Goal: Transaction & Acquisition: Purchase product/service

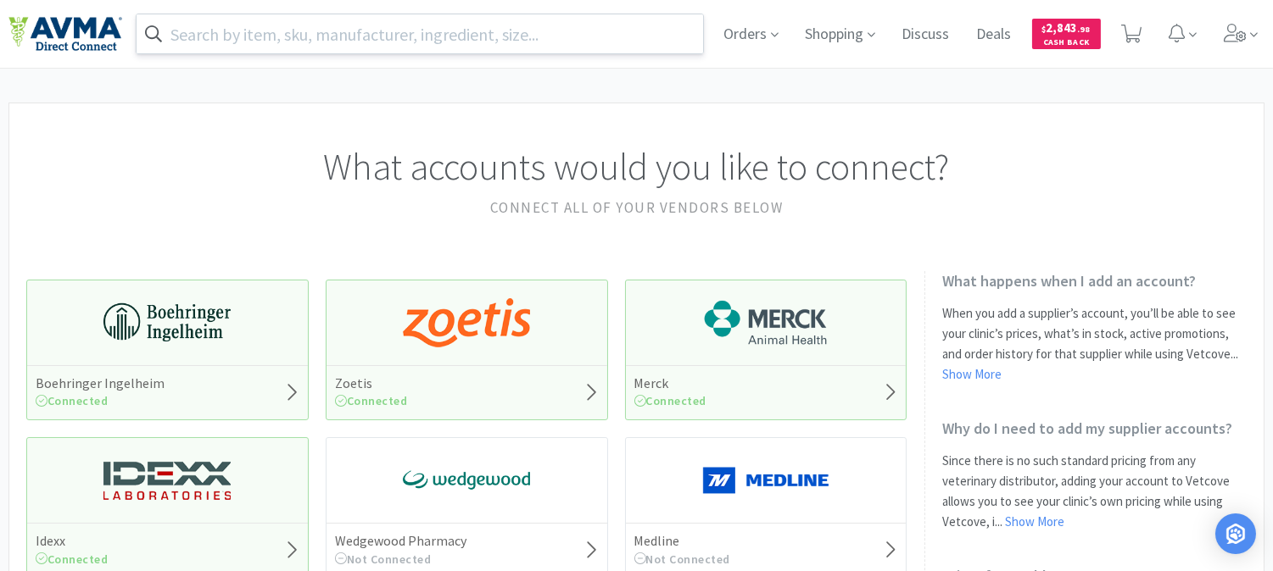
click at [409, 37] on input "text" at bounding box center [419, 33] width 566 height 39
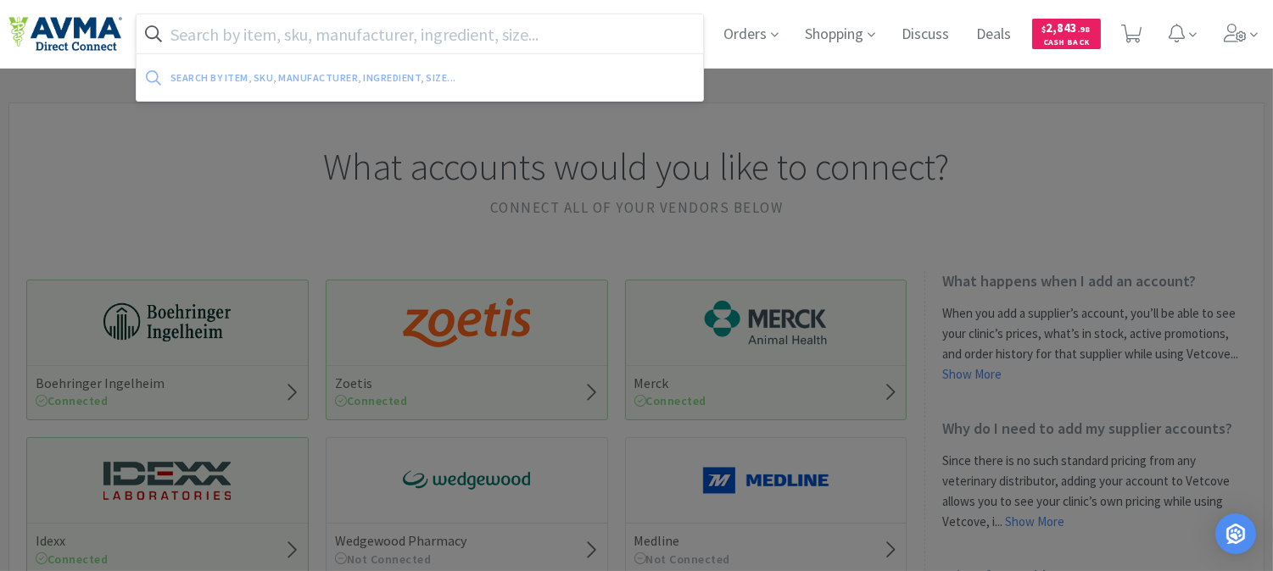
paste input "049777"
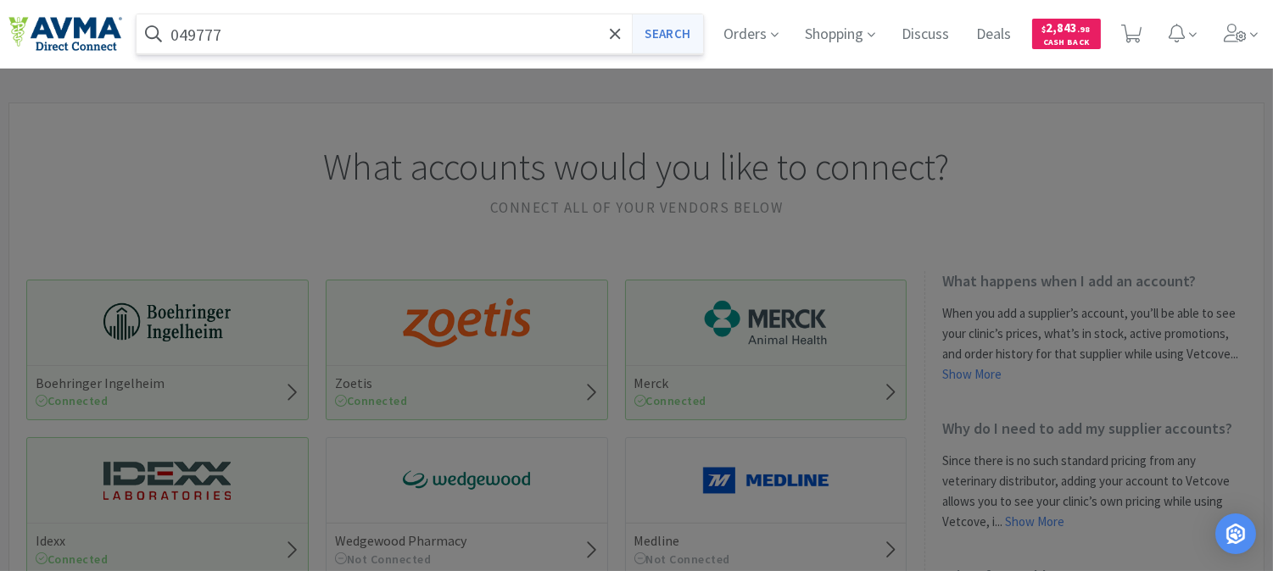
type input "049777"
click at [680, 35] on button "Search" at bounding box center [667, 33] width 70 height 39
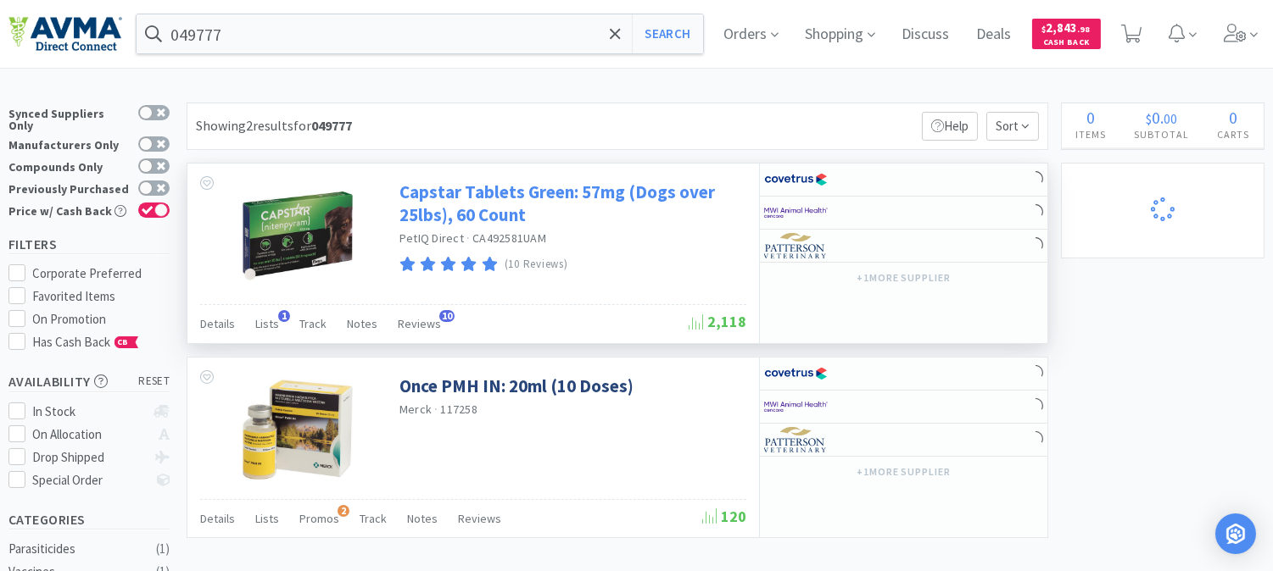
select select "1"
select select "5"
select select "2"
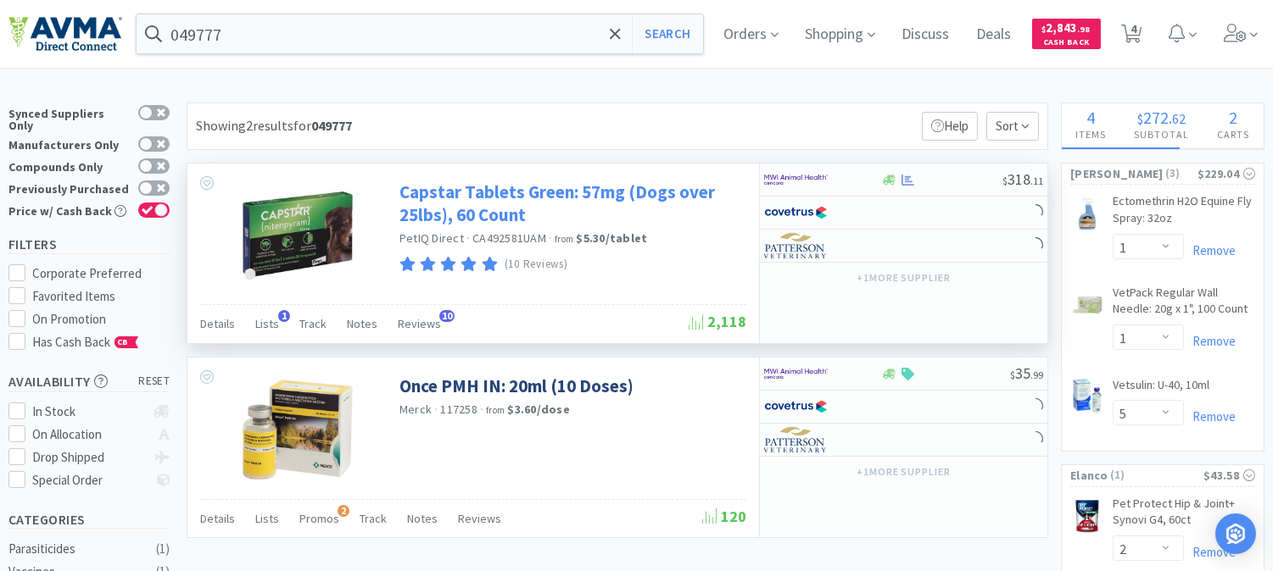
select select "1"
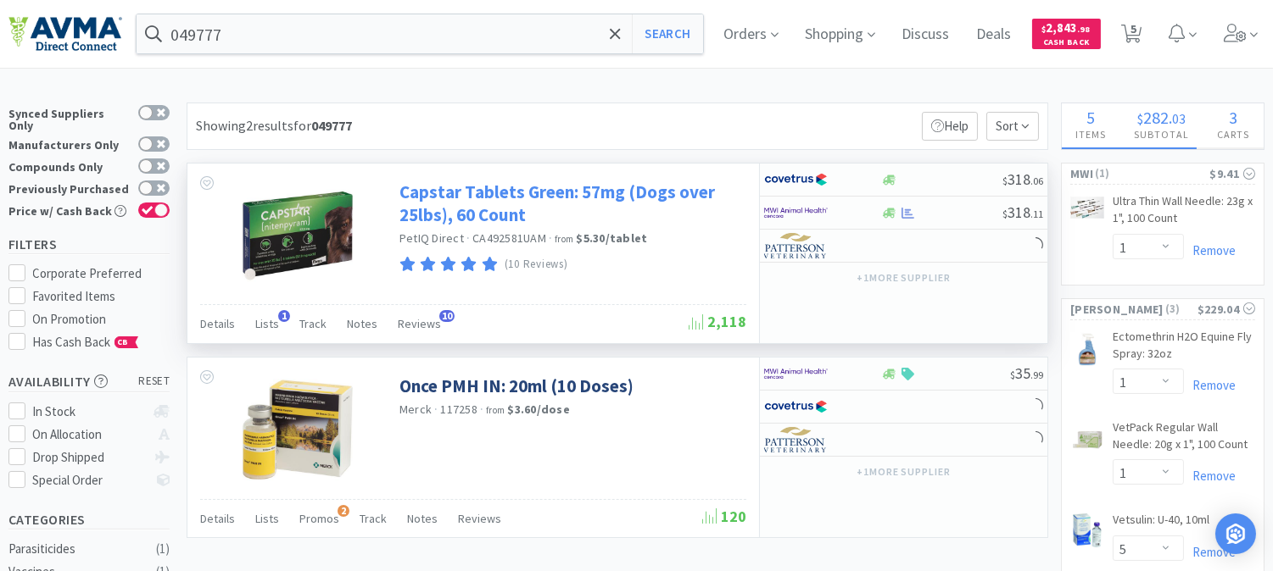
select select "1"
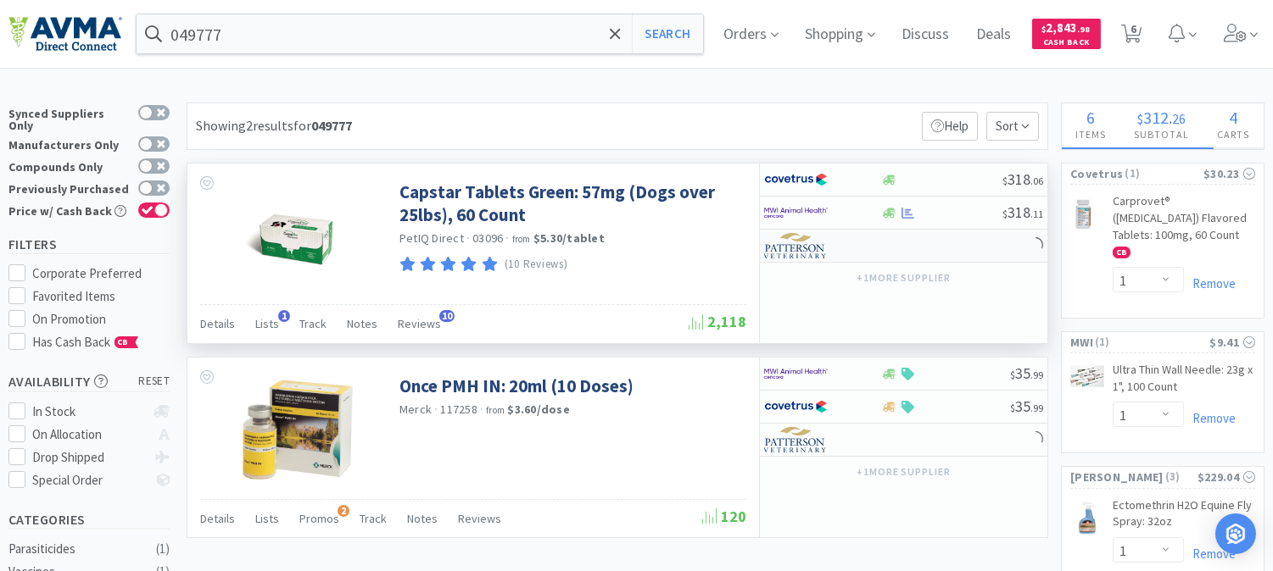
click at [785, 243] on img at bounding box center [796, 245] width 64 height 25
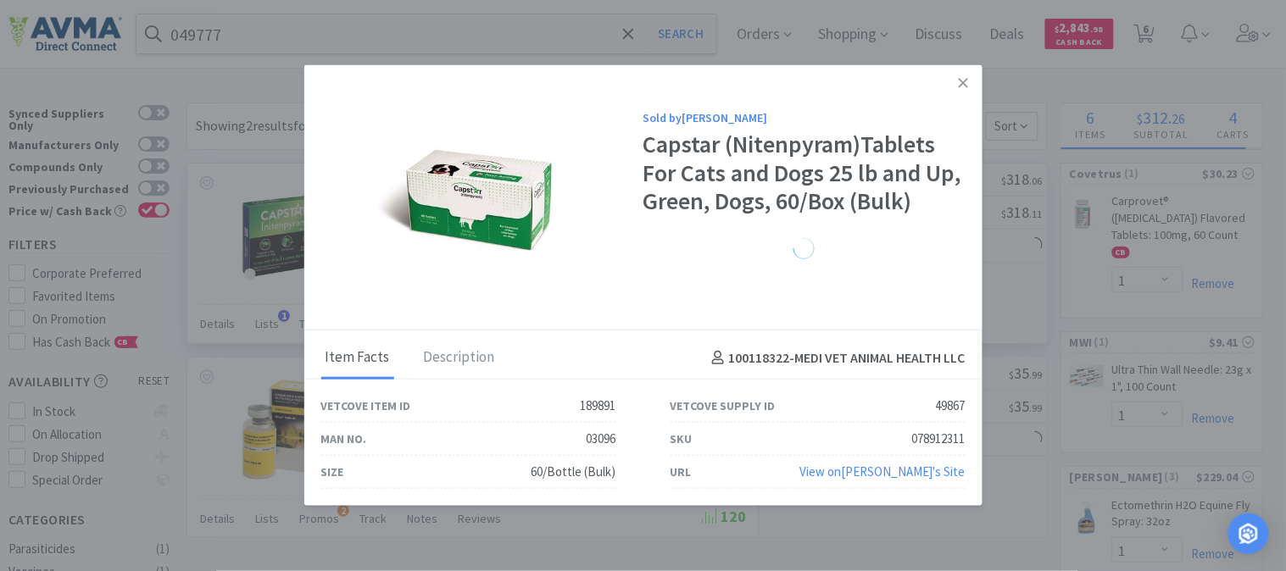
click at [922, 436] on div "078912311" at bounding box center [938, 439] width 53 height 20
copy div "078912311"
click at [975, 81] on link at bounding box center [964, 83] width 30 height 36
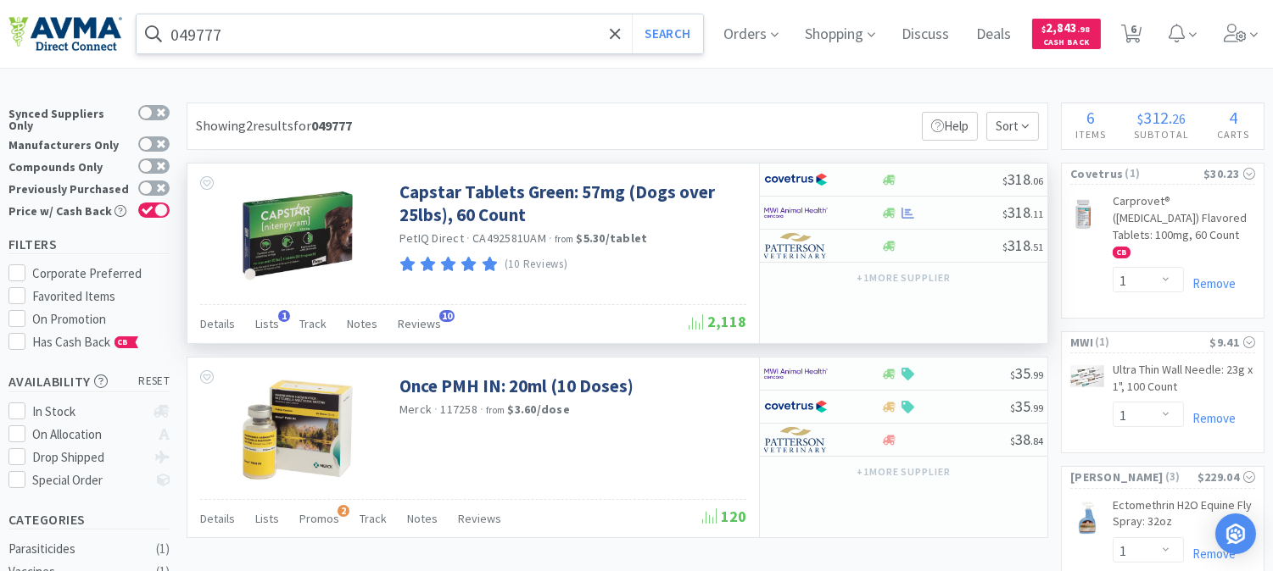
click at [270, 44] on input "049777" at bounding box center [419, 33] width 566 height 39
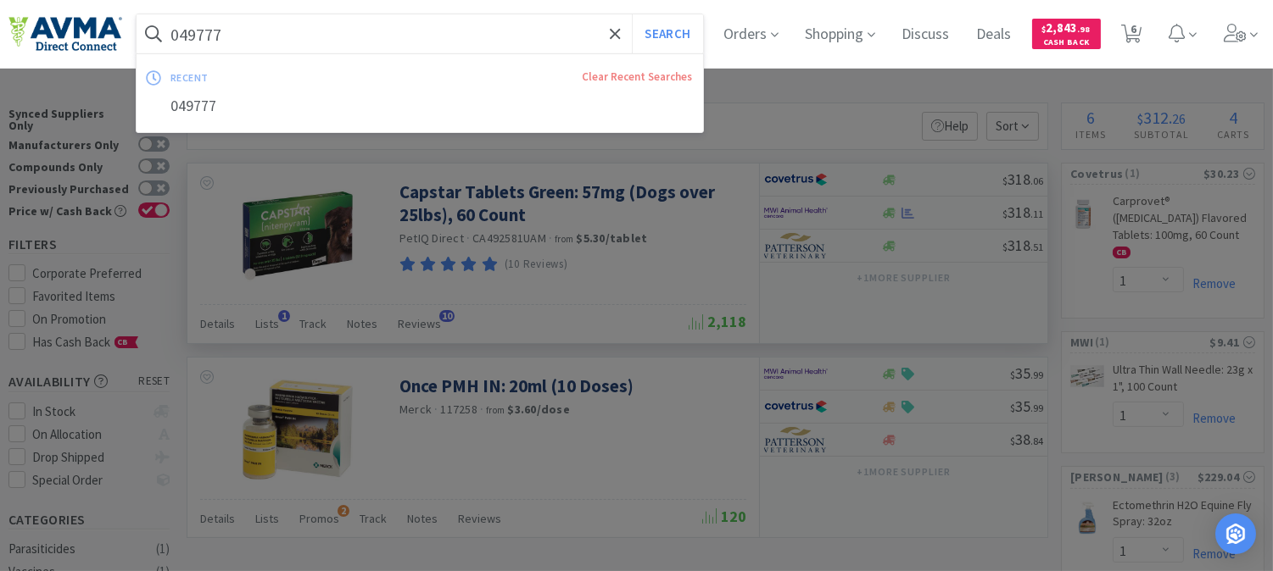
paste input "78939344"
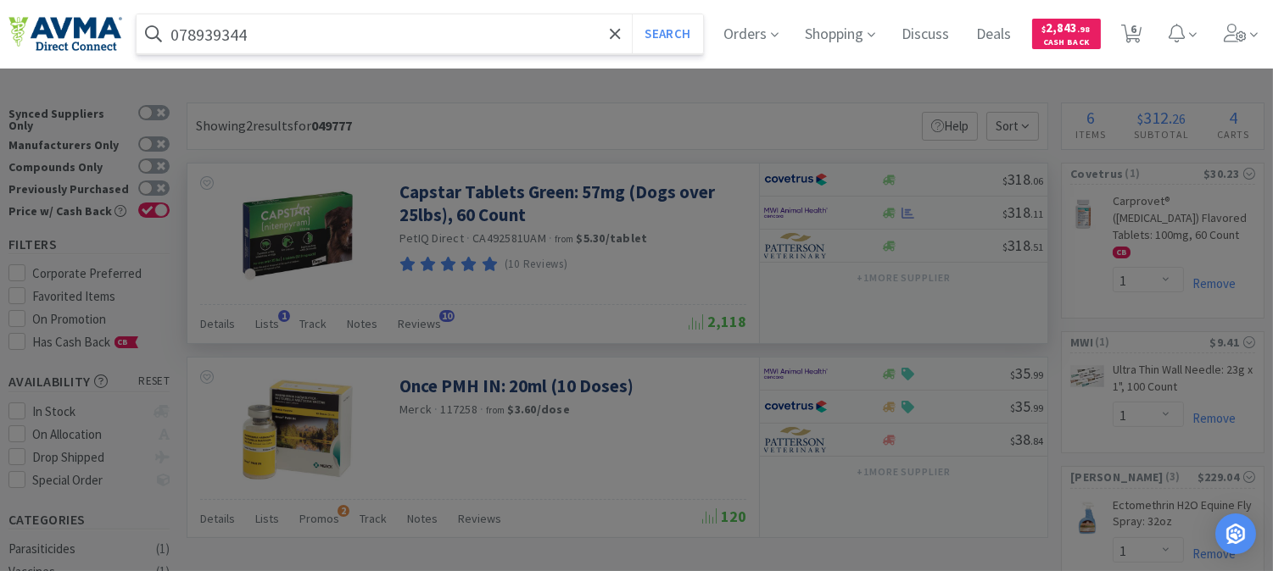
click at [632, 14] on button "Search" at bounding box center [667, 33] width 70 height 39
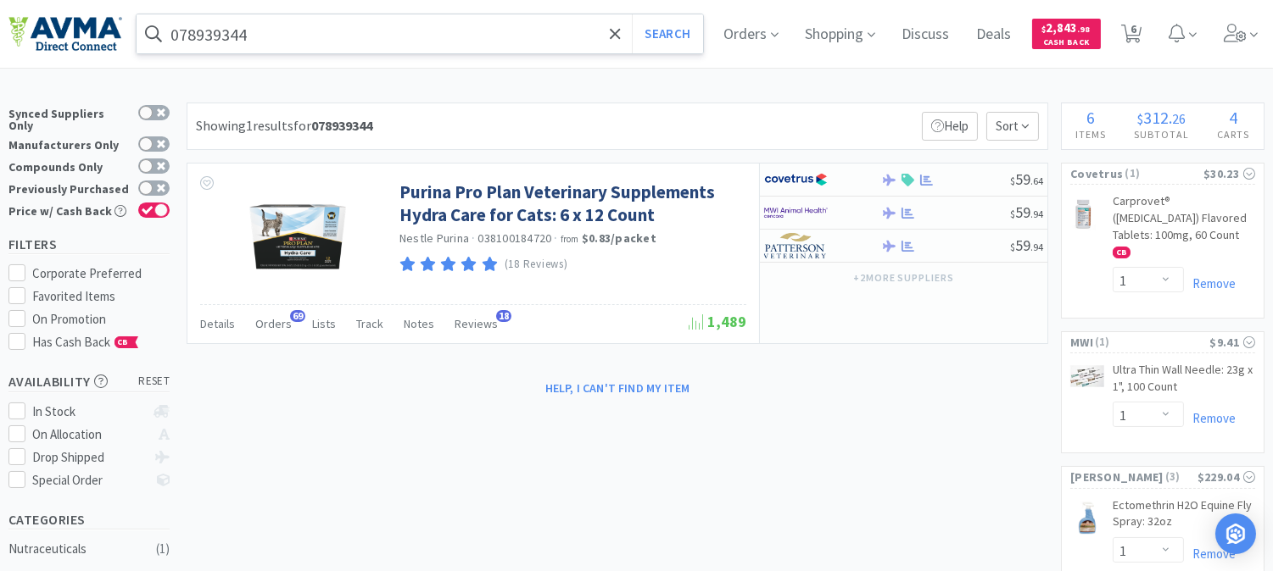
click at [327, 47] on input "078939344" at bounding box center [419, 33] width 566 height 39
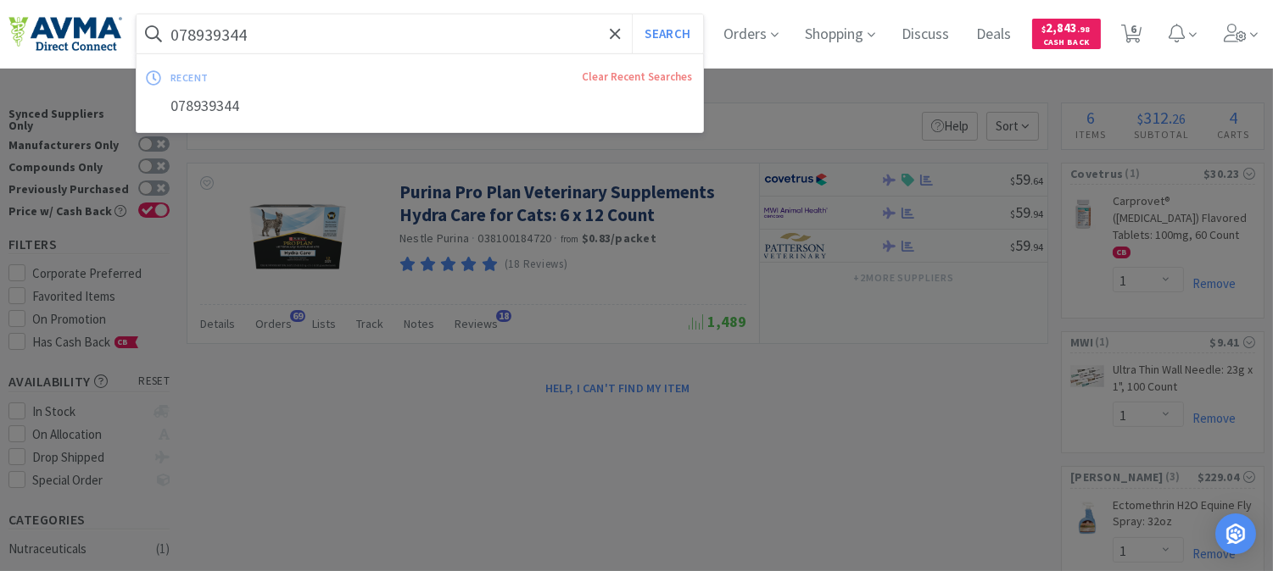
paste input "4205"
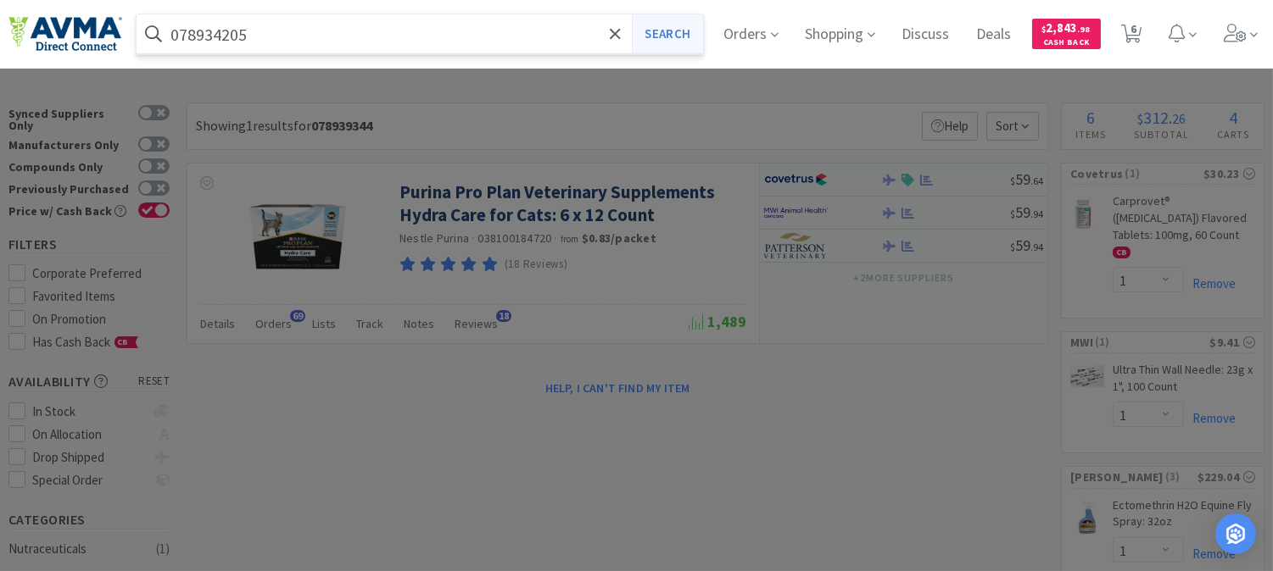
type input "078934205"
click at [655, 37] on button "Search" at bounding box center [667, 33] width 70 height 39
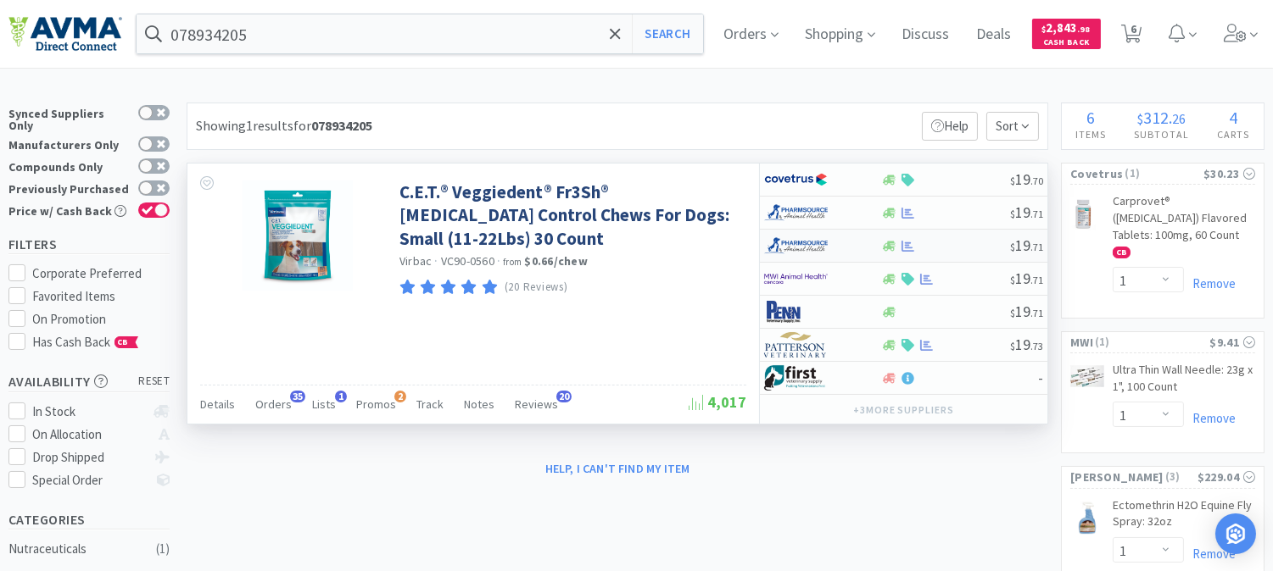
click at [807, 252] on img at bounding box center [796, 245] width 64 height 25
select select "1"
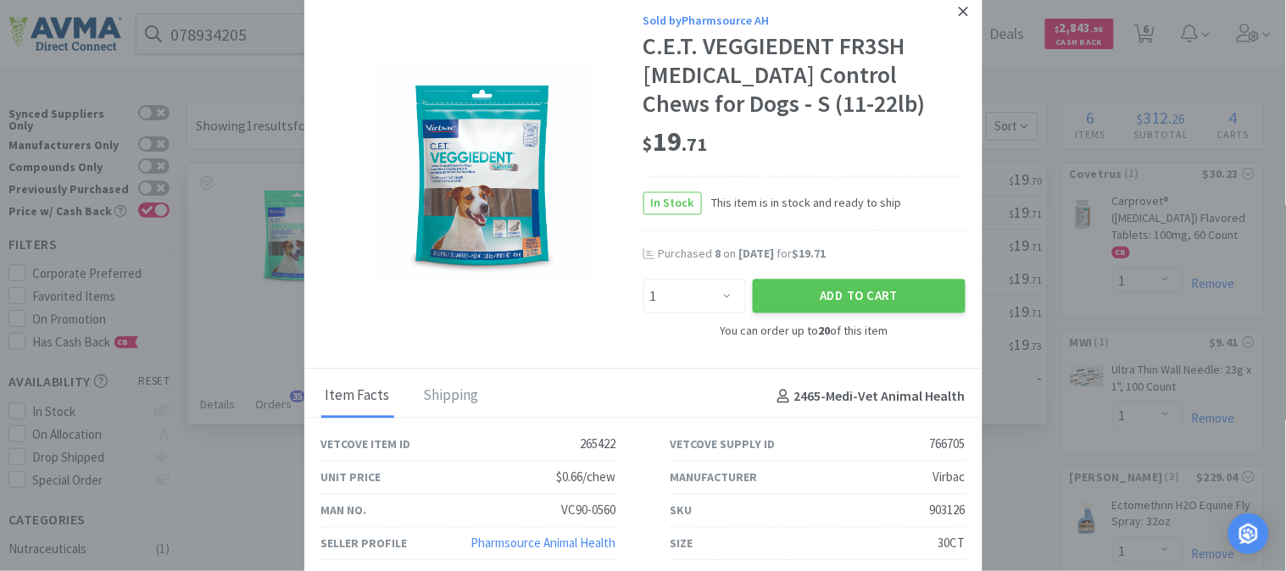
click at [964, 6] on icon at bounding box center [963, 11] width 9 height 15
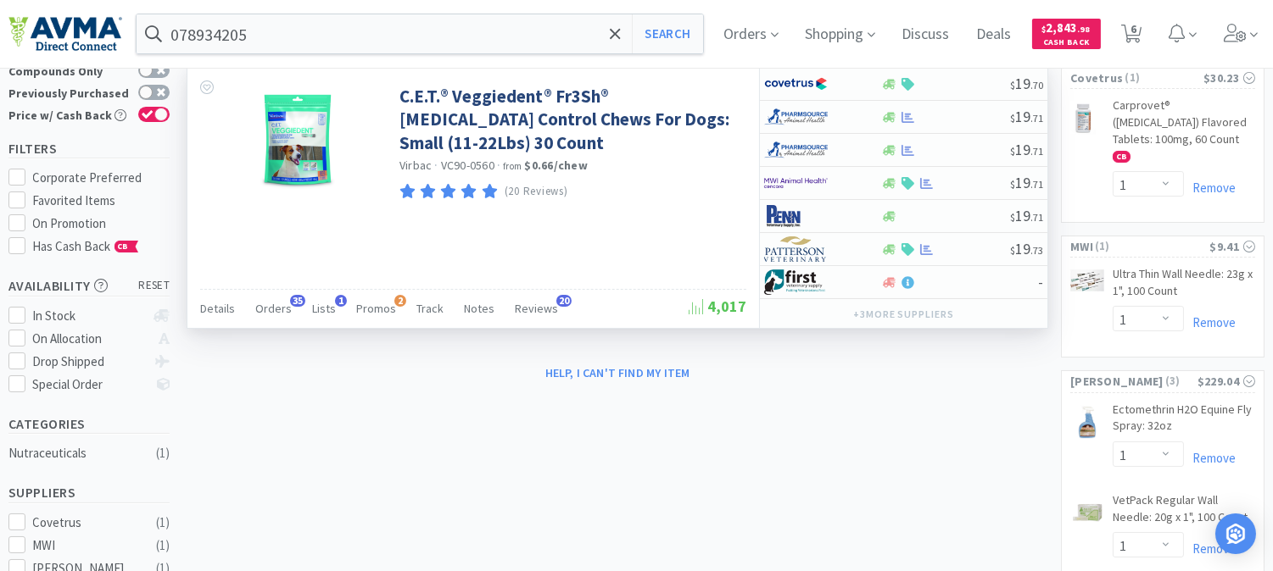
scroll to position [94, 0]
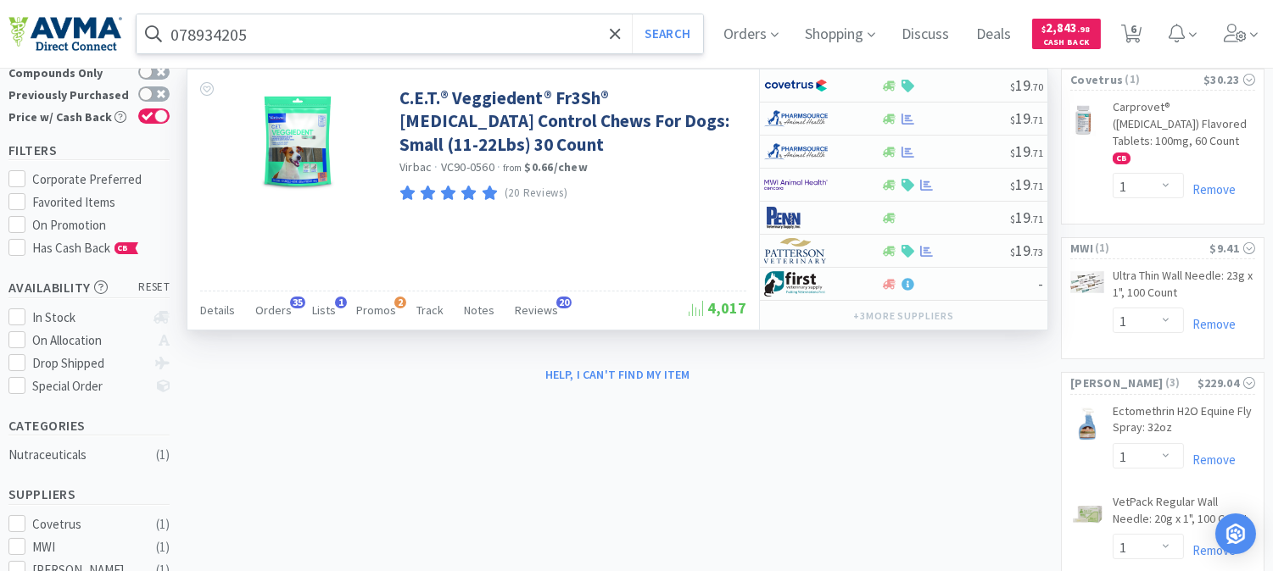
click at [388, 29] on input "078934205" at bounding box center [419, 33] width 566 height 39
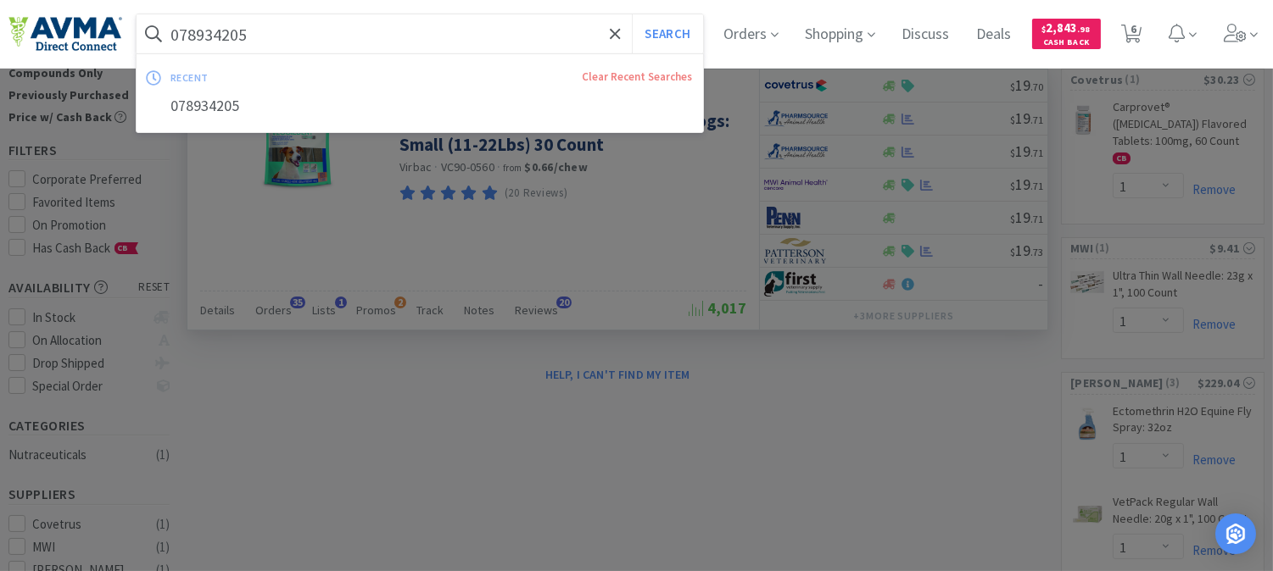
paste input "013217"
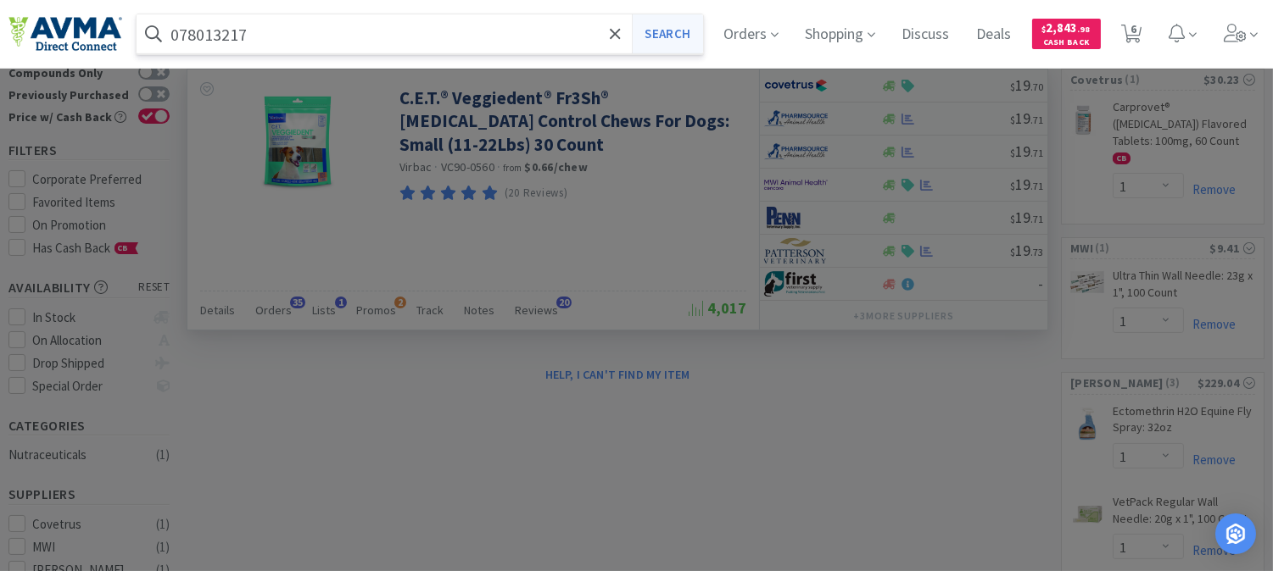
type input "078013217"
click at [677, 43] on button "Search" at bounding box center [667, 33] width 70 height 39
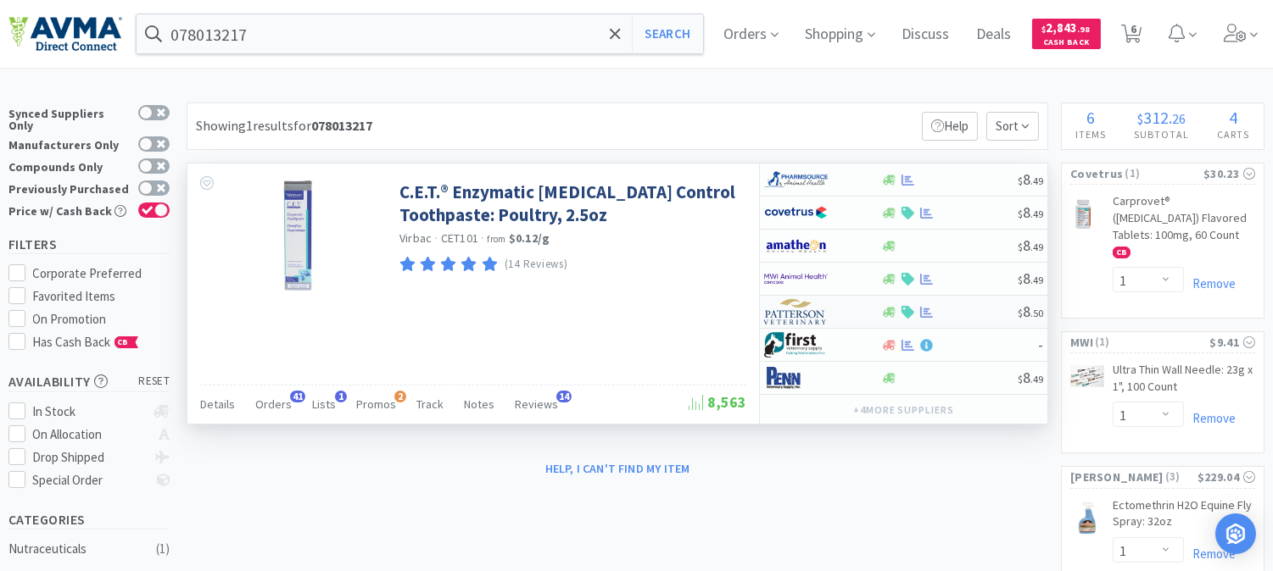
click at [793, 308] on img at bounding box center [796, 311] width 64 height 25
select select "1"
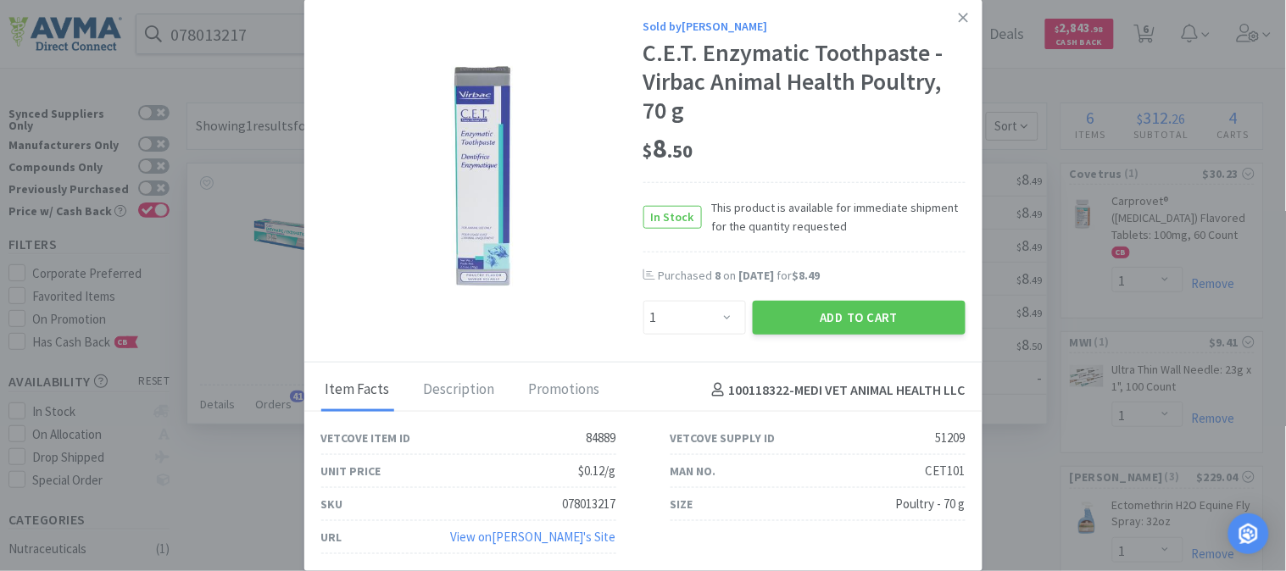
click at [587, 504] on div "078013217" at bounding box center [589, 504] width 53 height 20
copy div "078013217"
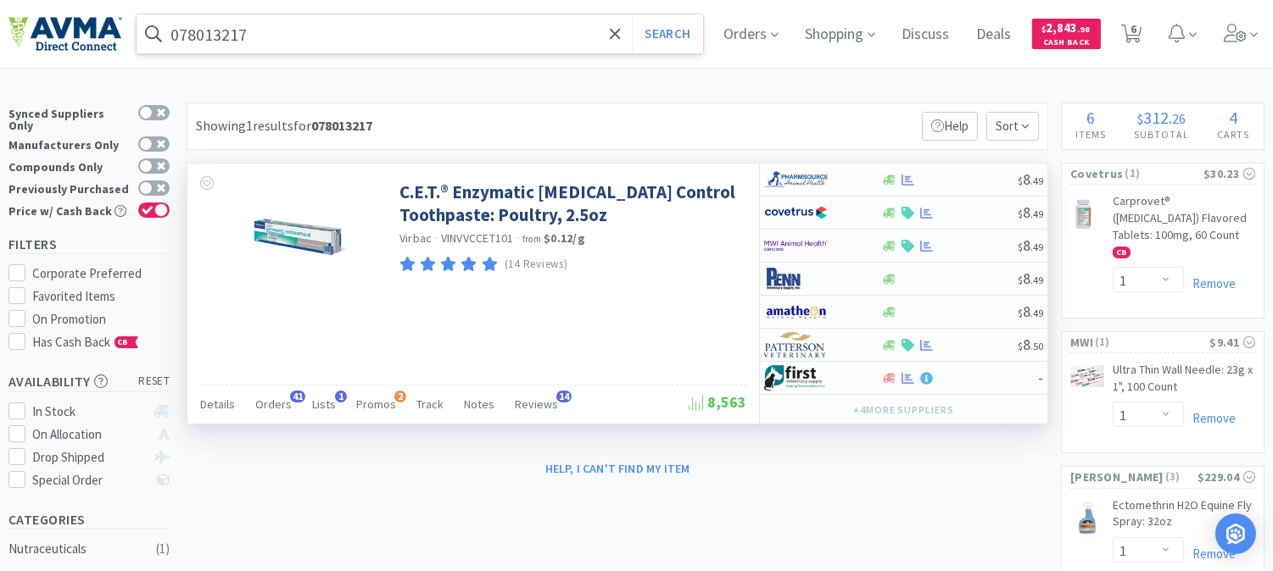
click at [528, 28] on input "078013217" at bounding box center [419, 33] width 566 height 39
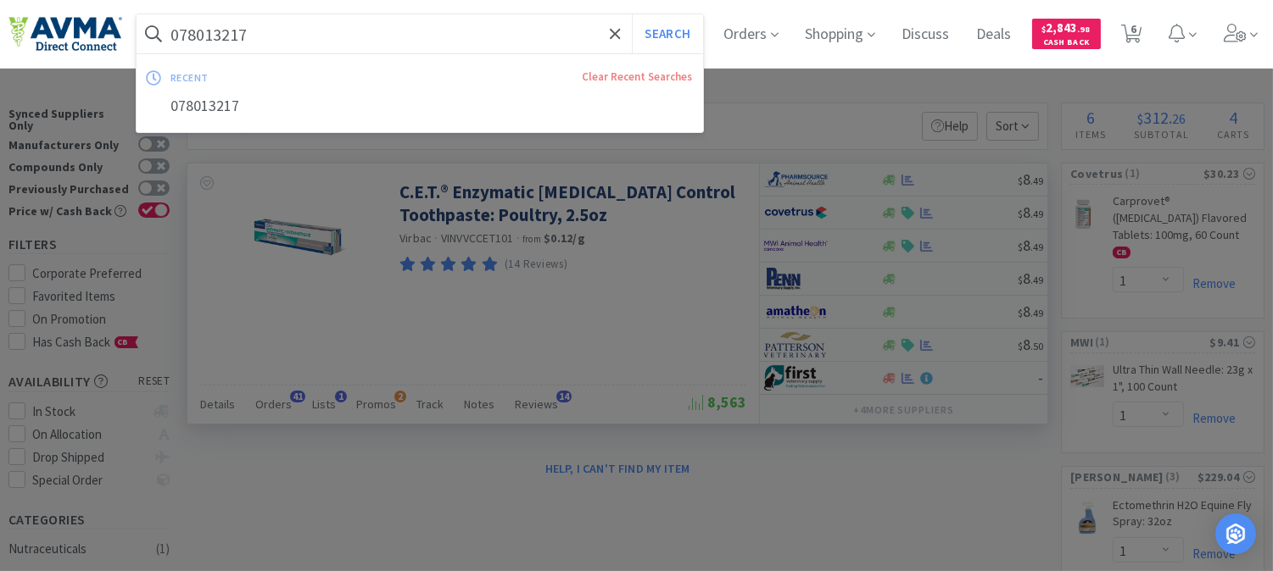
paste input "78939344"
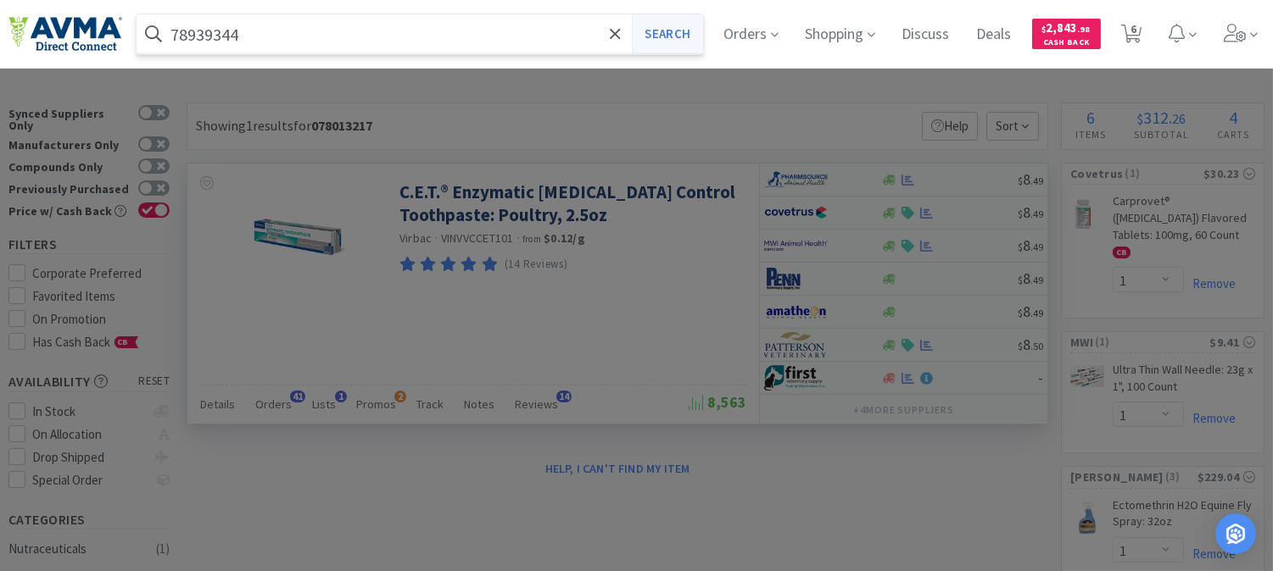
type input "78939344"
click at [681, 41] on button "Search" at bounding box center [667, 33] width 70 height 39
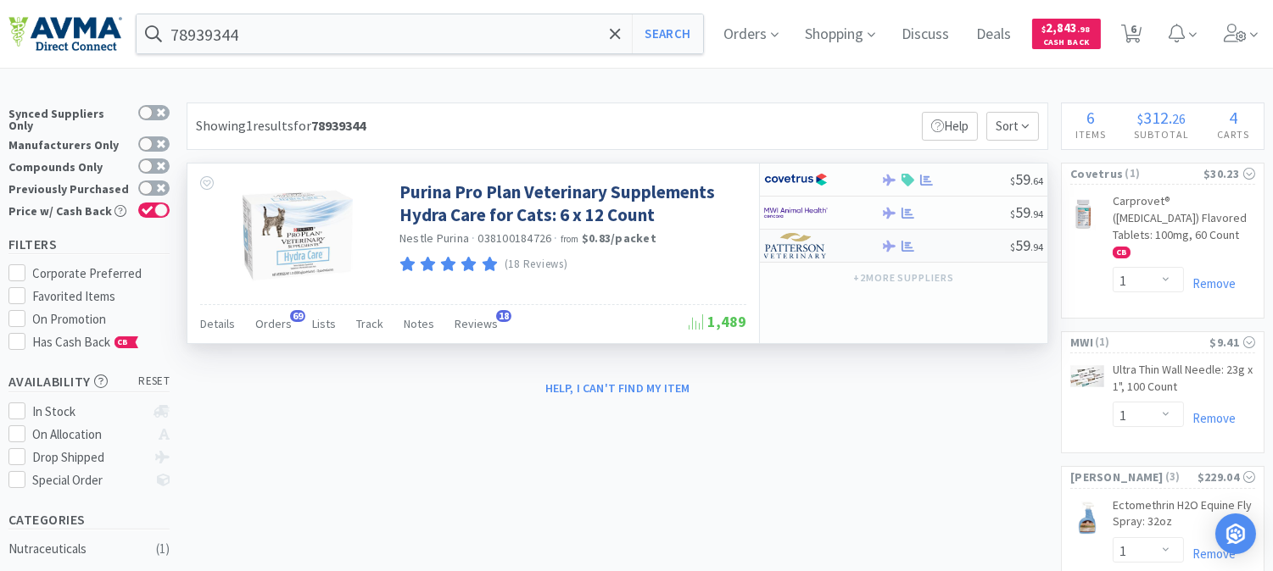
click at [799, 248] on img at bounding box center [796, 245] width 64 height 25
select select "1"
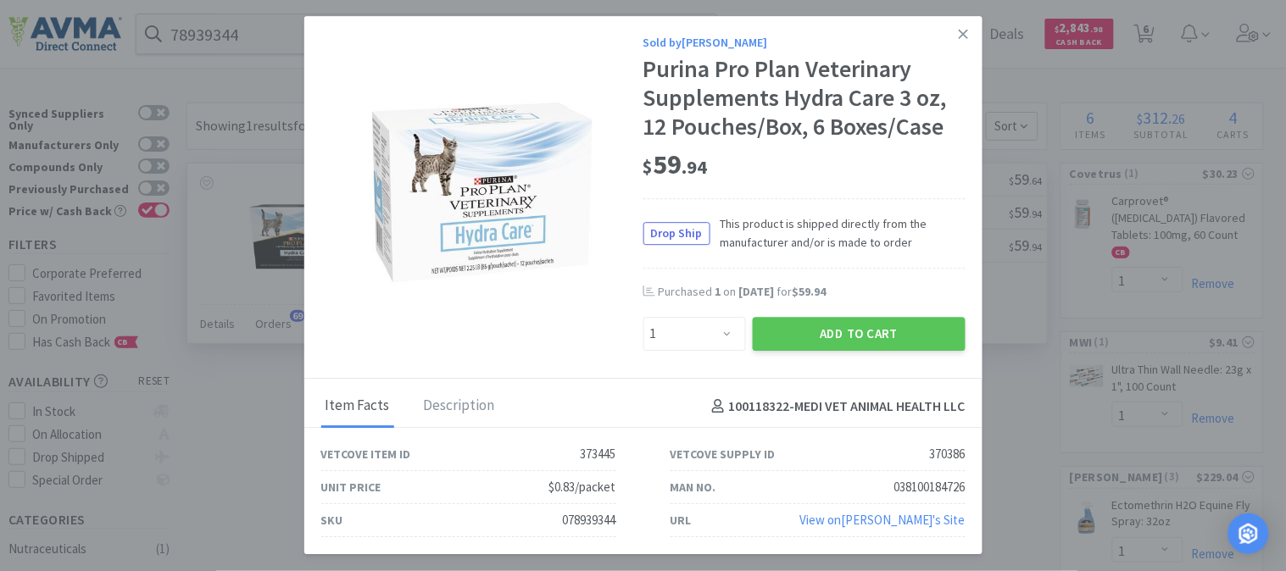
click at [556, 521] on div "SKU 078939344" at bounding box center [468, 521] width 295 height 33
click at [573, 514] on div "078939344" at bounding box center [589, 521] width 53 height 20
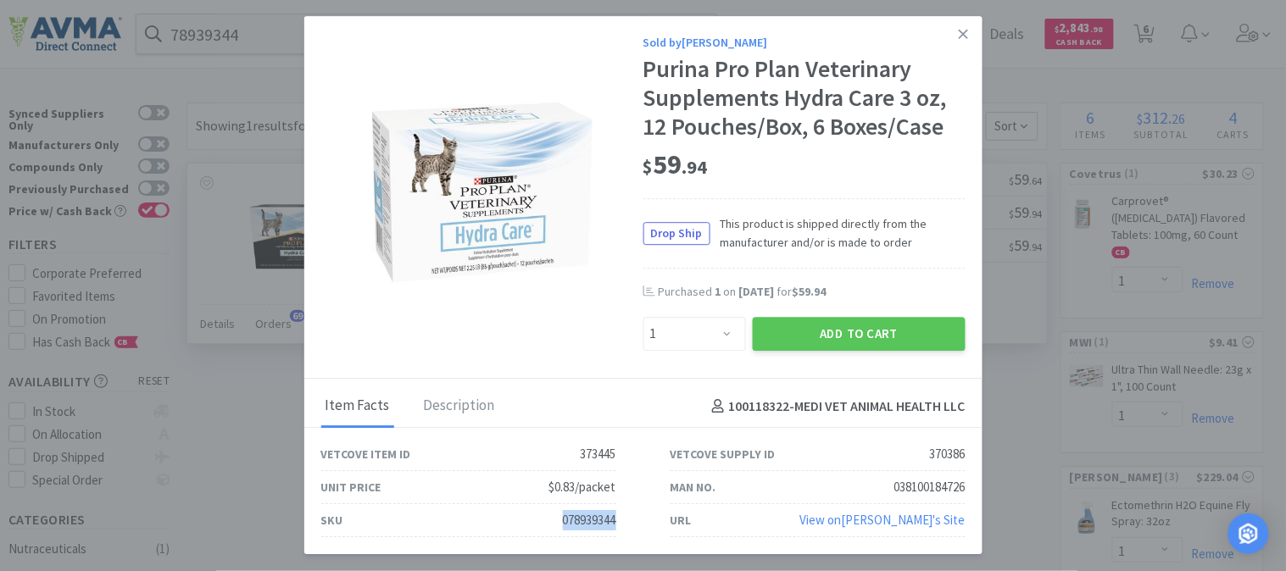
copy div "078939344"
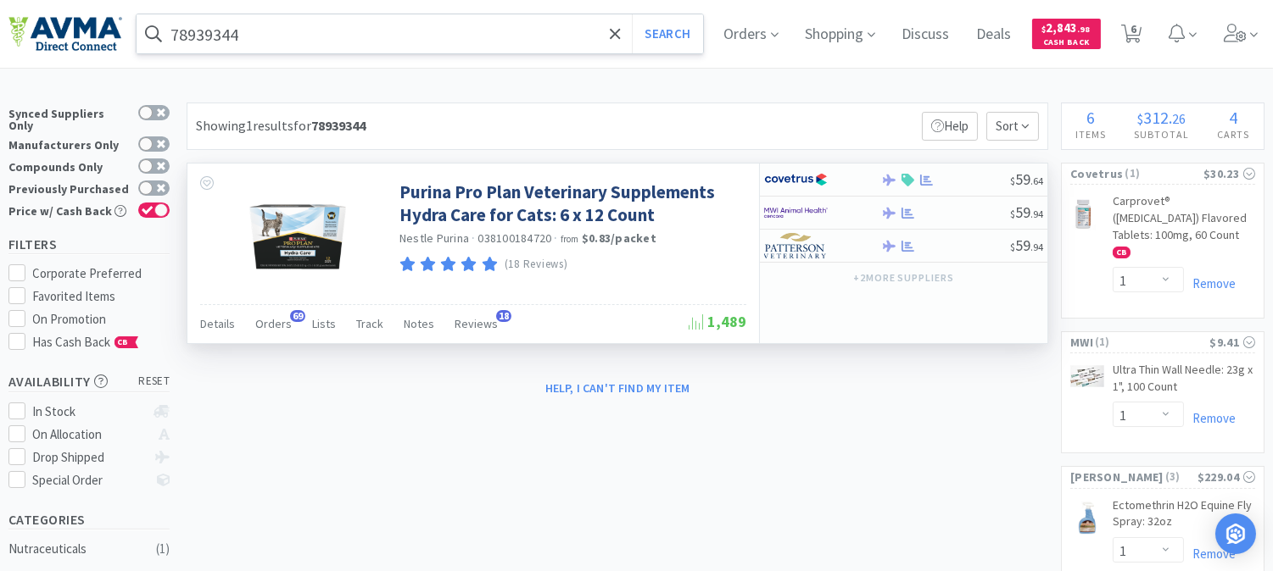
click at [326, 47] on input "78939344" at bounding box center [419, 33] width 566 height 39
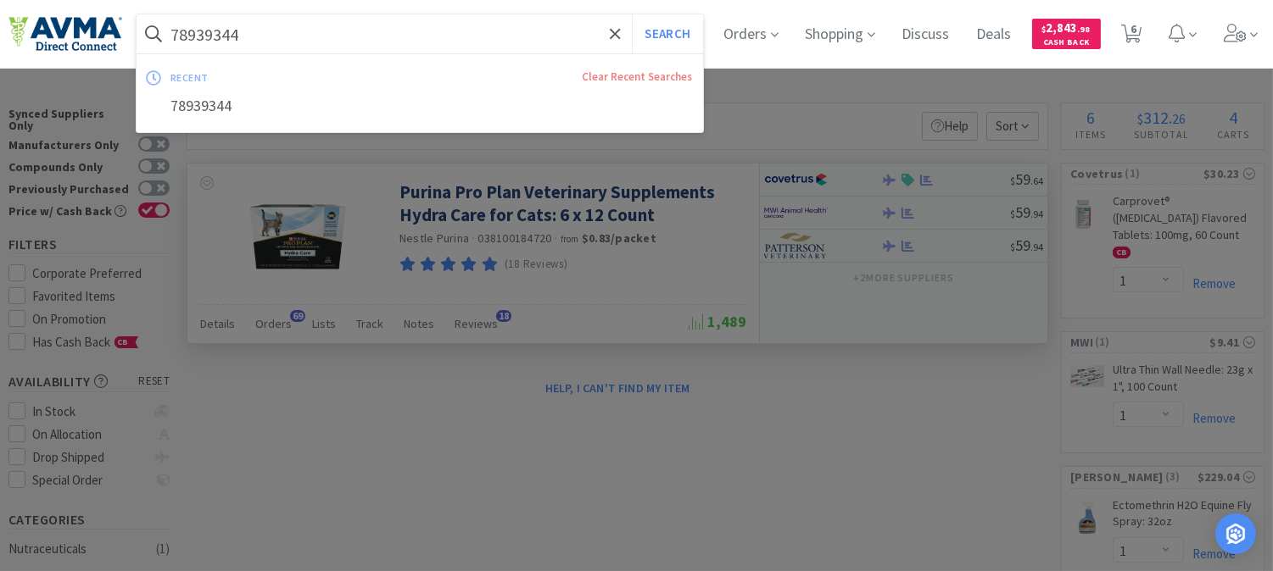
paste input "073247"
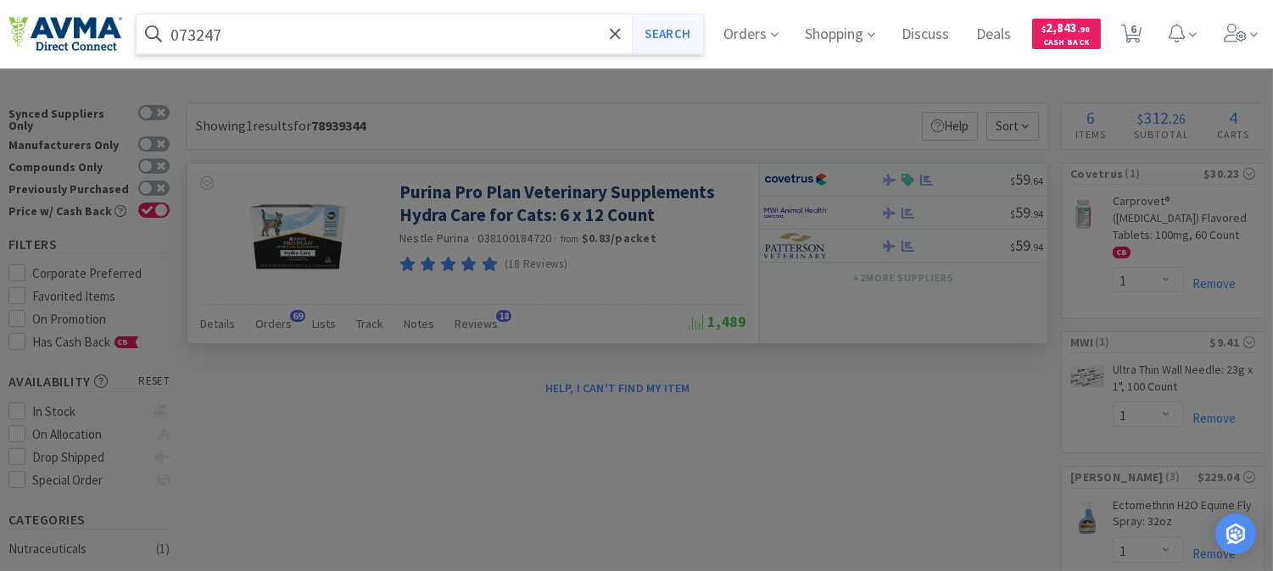
type input "073247"
click at [683, 36] on button "Search" at bounding box center [667, 33] width 70 height 39
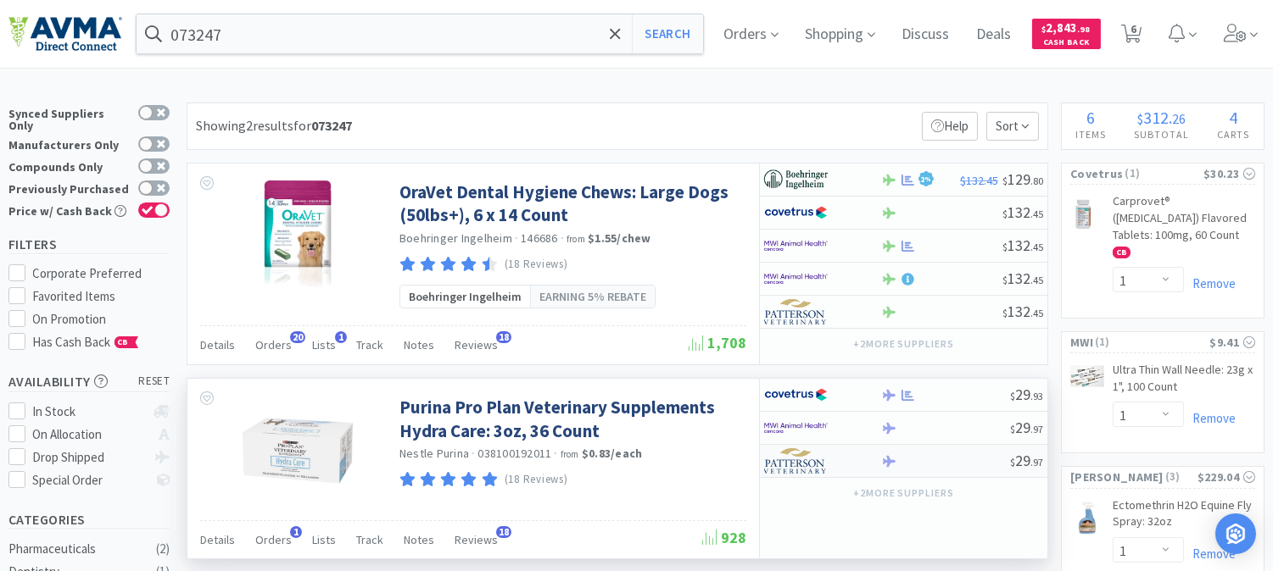
click at [810, 460] on img at bounding box center [796, 460] width 64 height 25
select select "1"
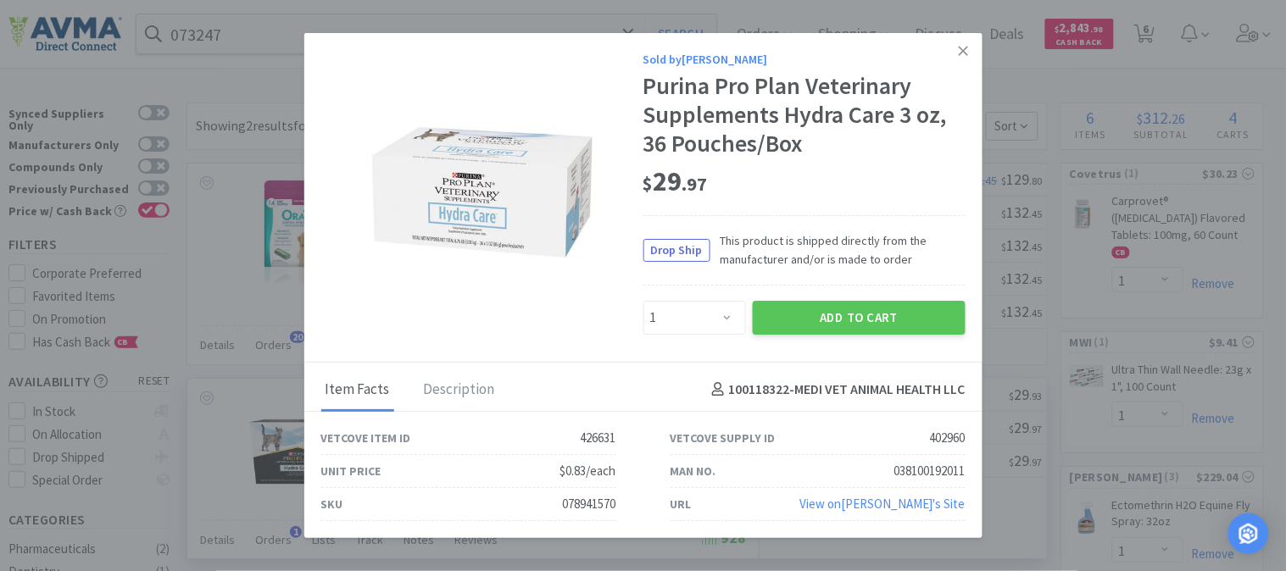
click at [914, 467] on div "038100192011" at bounding box center [929, 471] width 71 height 20
copy div "038100192011"
click at [973, 43] on link at bounding box center [964, 51] width 30 height 36
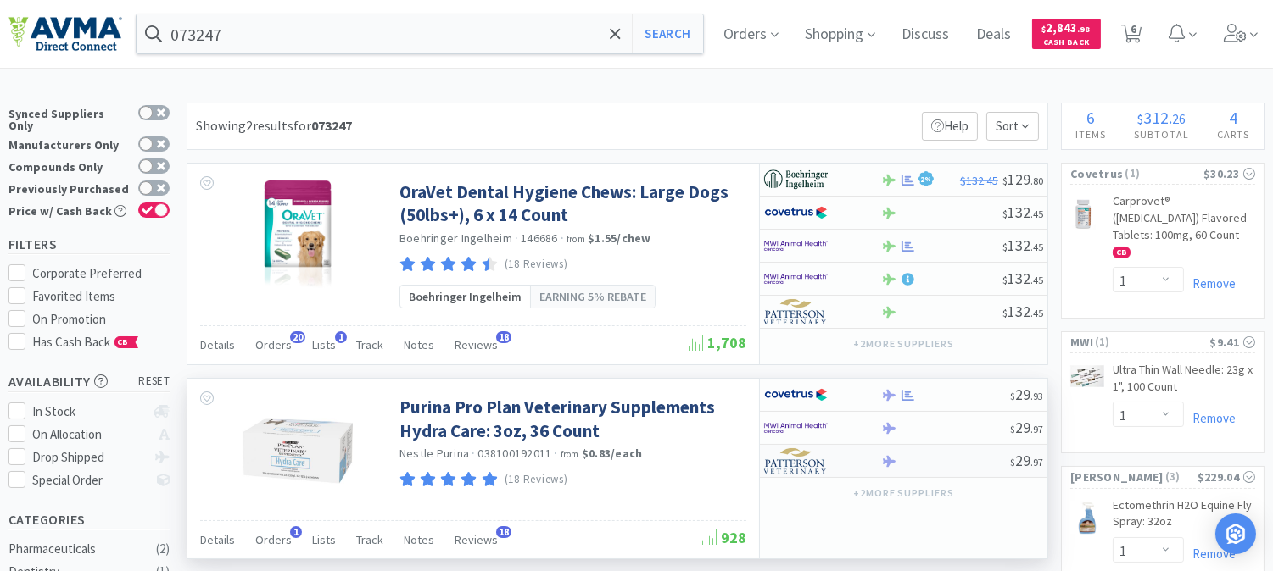
click at [799, 461] on img at bounding box center [796, 460] width 64 height 25
select select "1"
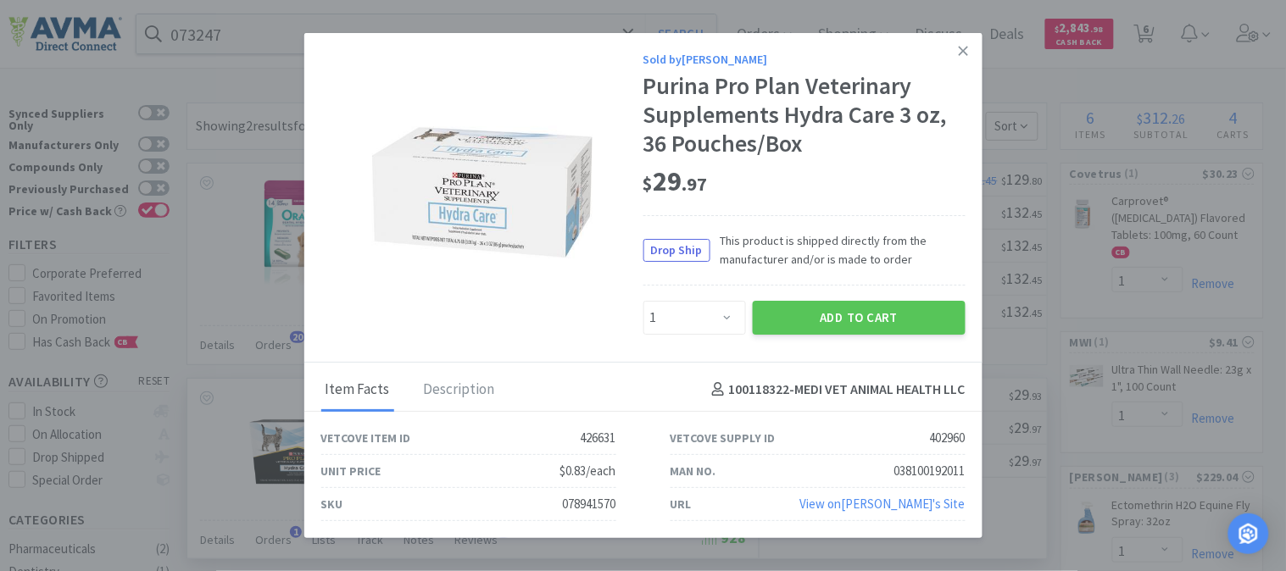
click at [583, 509] on div "078941570" at bounding box center [589, 504] width 53 height 20
copy div "078941570"
click at [968, 49] on icon at bounding box center [963, 50] width 9 height 15
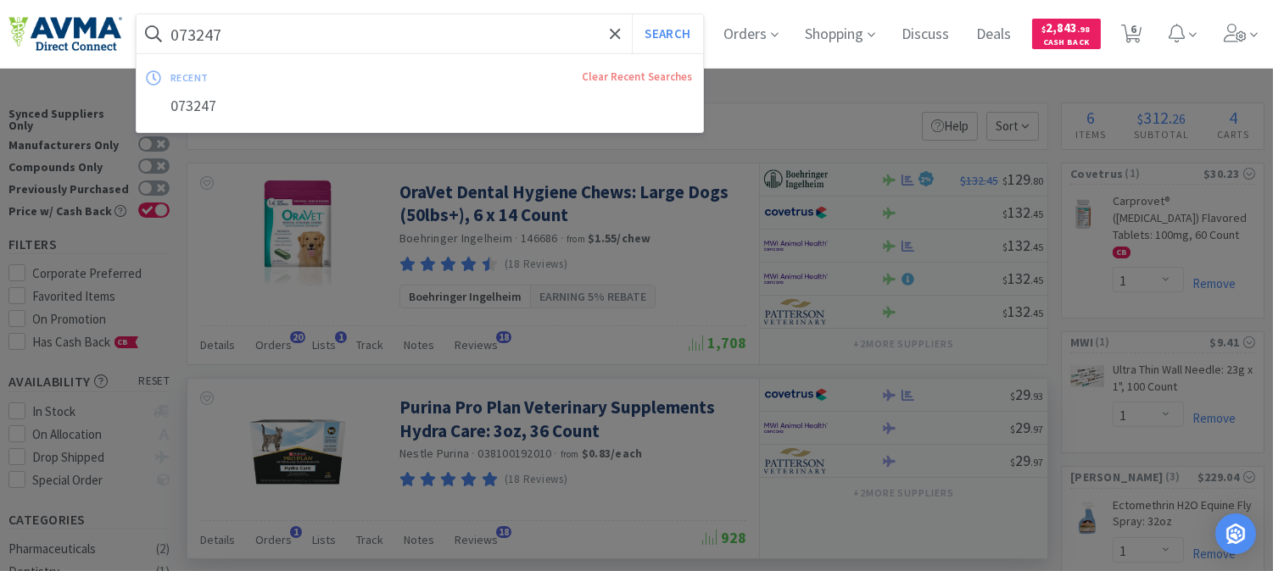
click at [426, 34] on input "073247" at bounding box center [419, 33] width 566 height 39
paste input "PVS8920"
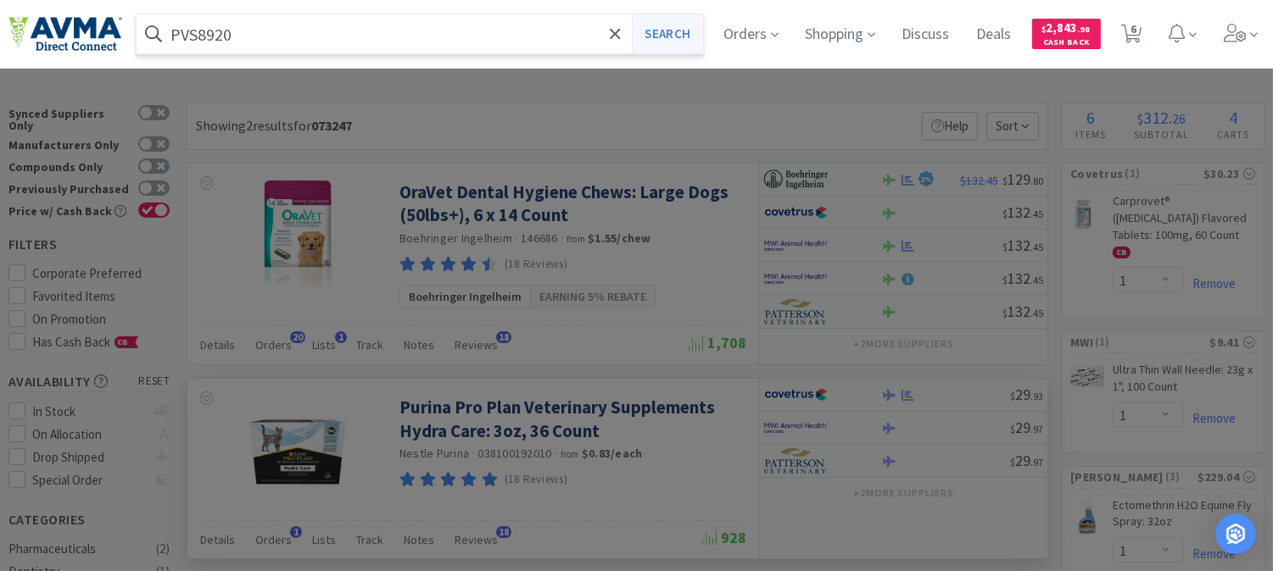
click at [668, 24] on button "Search" at bounding box center [667, 33] width 70 height 39
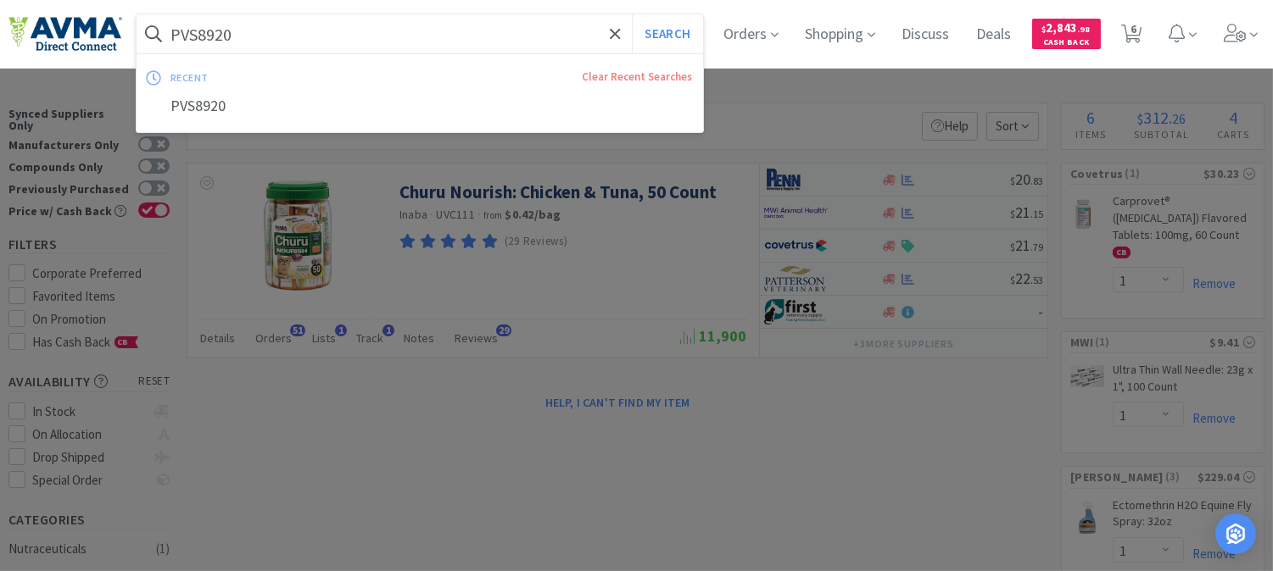
click at [309, 35] on input "PVS8920" at bounding box center [419, 33] width 566 height 39
paste input "MMM1404HP"
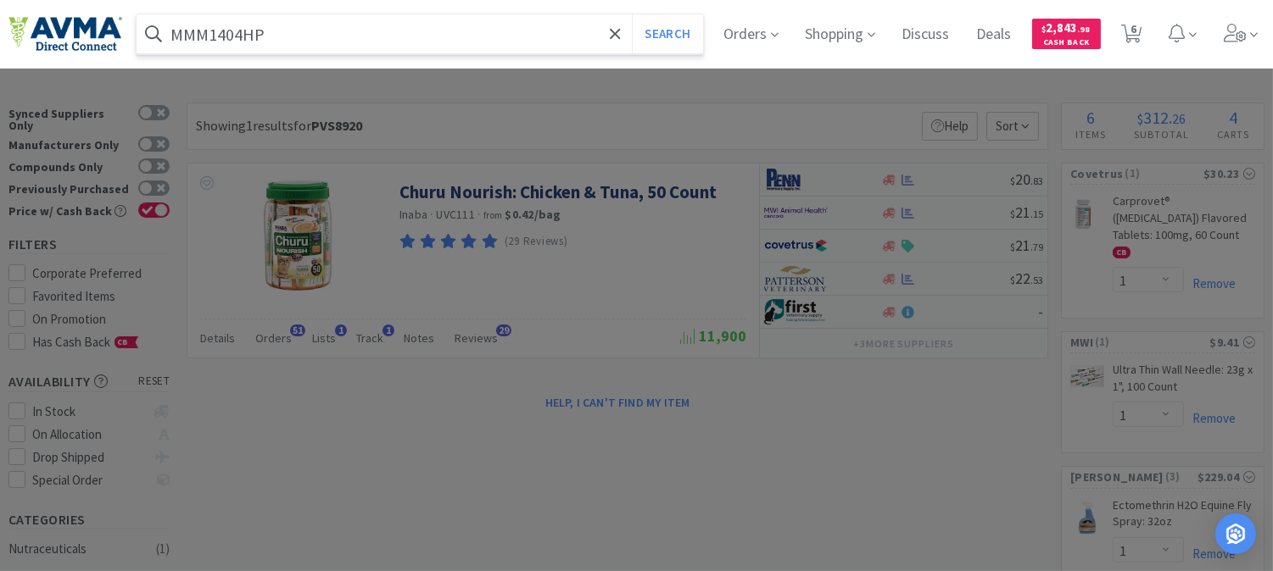
click at [632, 14] on button "Search" at bounding box center [667, 33] width 70 height 39
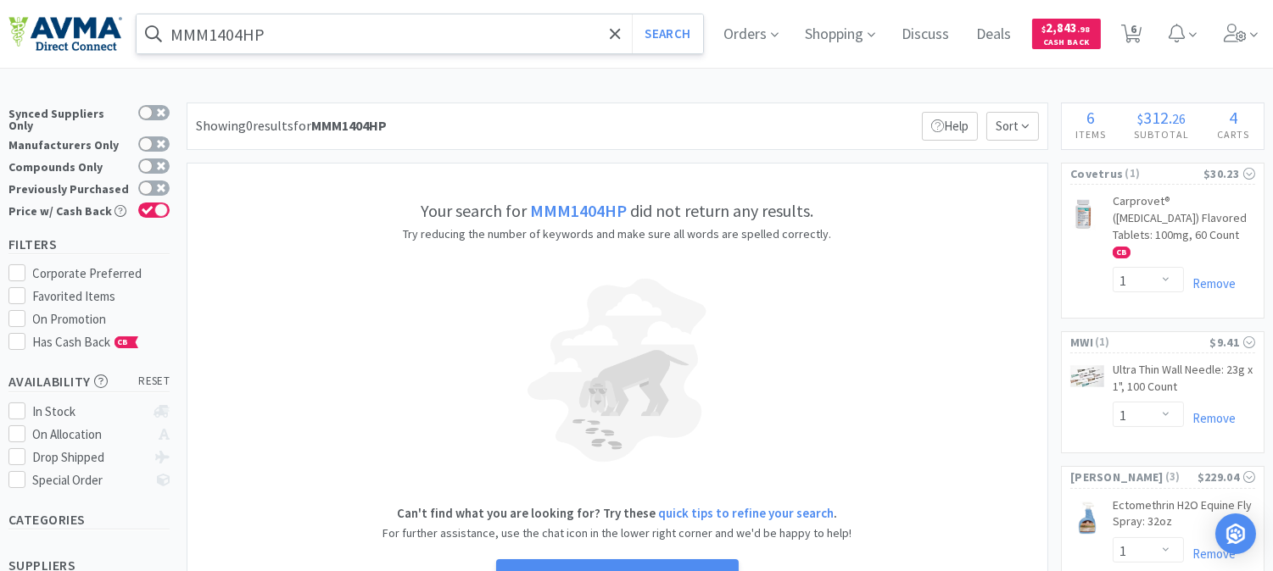
click at [294, 35] on input "MMM1404HP" at bounding box center [419, 33] width 566 height 39
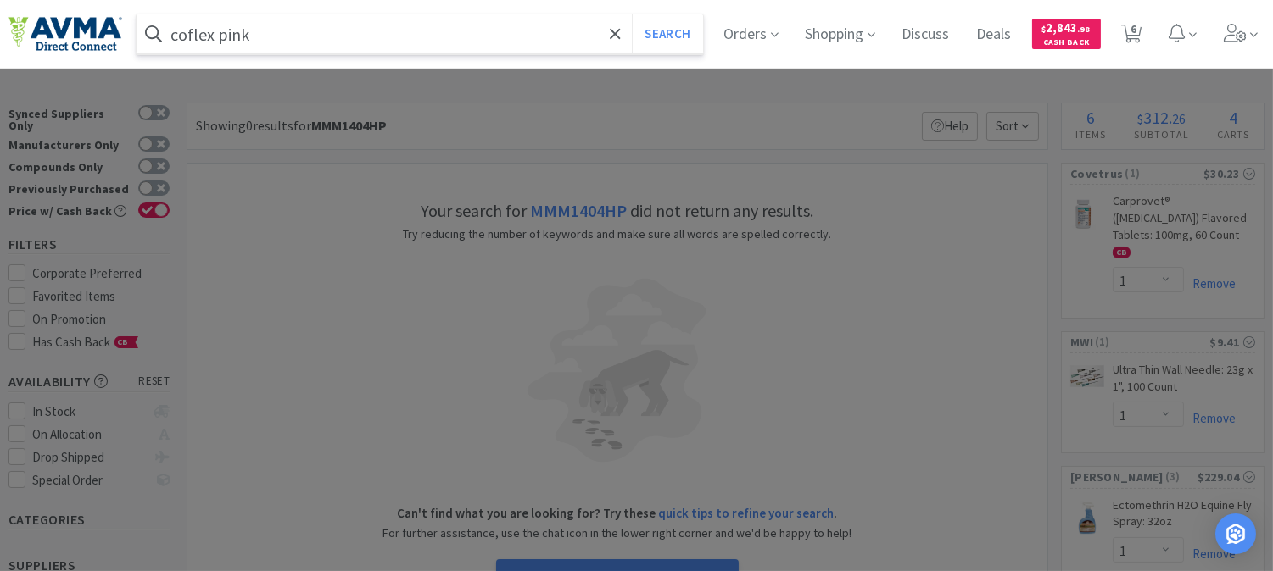
type input "coflex pink"
click at [632, 14] on button "Search" at bounding box center [667, 33] width 70 height 39
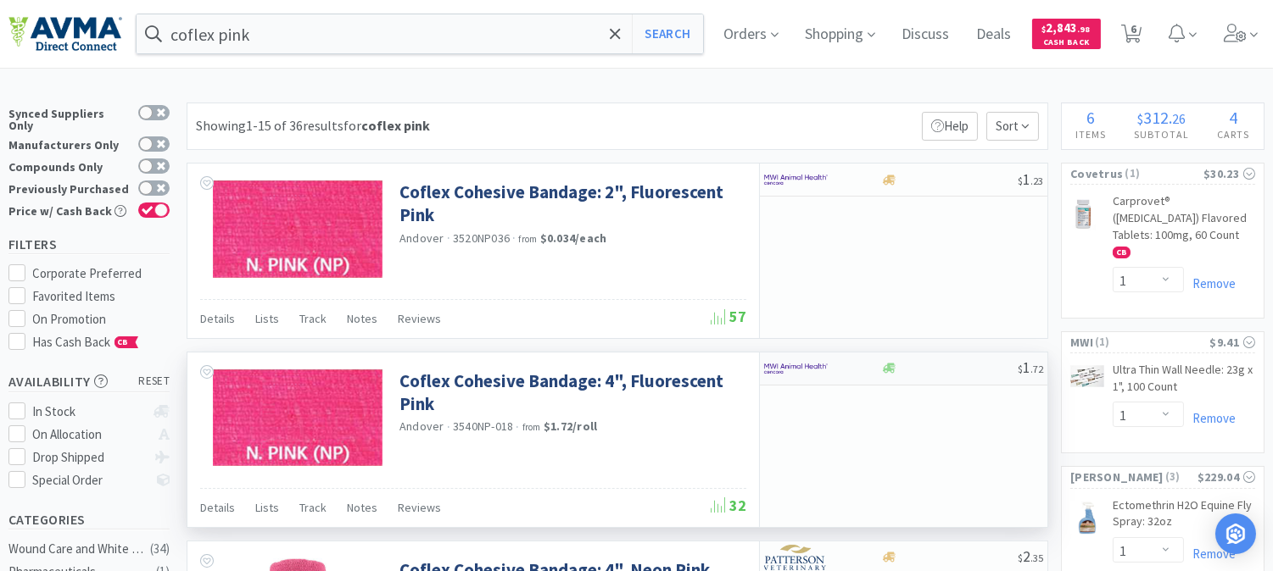
click at [768, 369] on img at bounding box center [796, 368] width 64 height 25
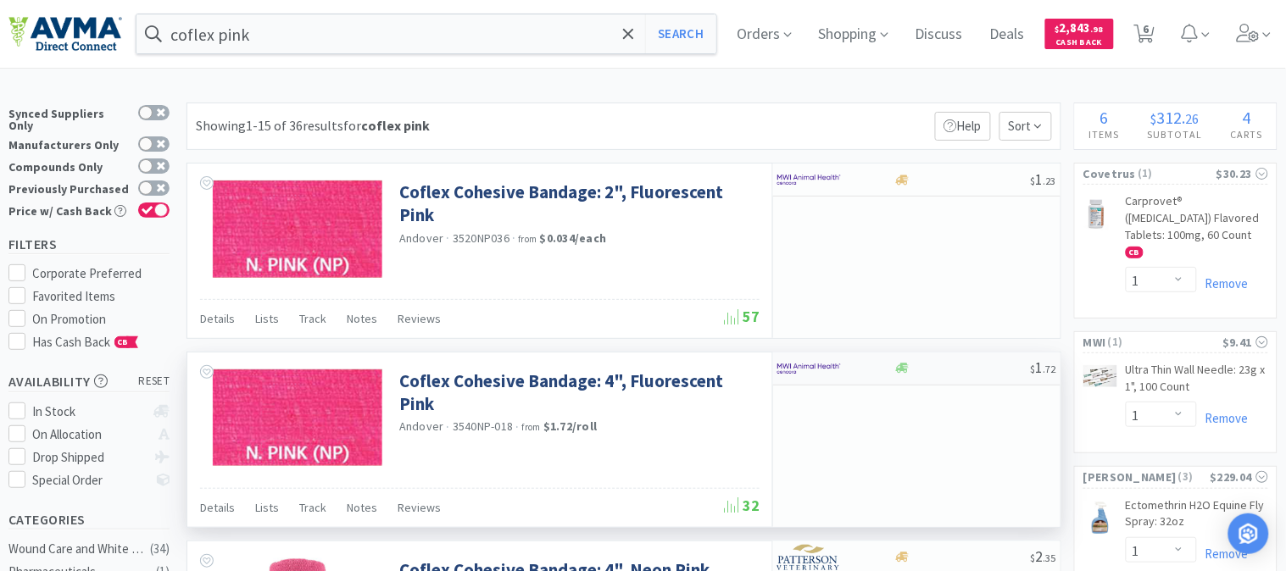
select select "18"
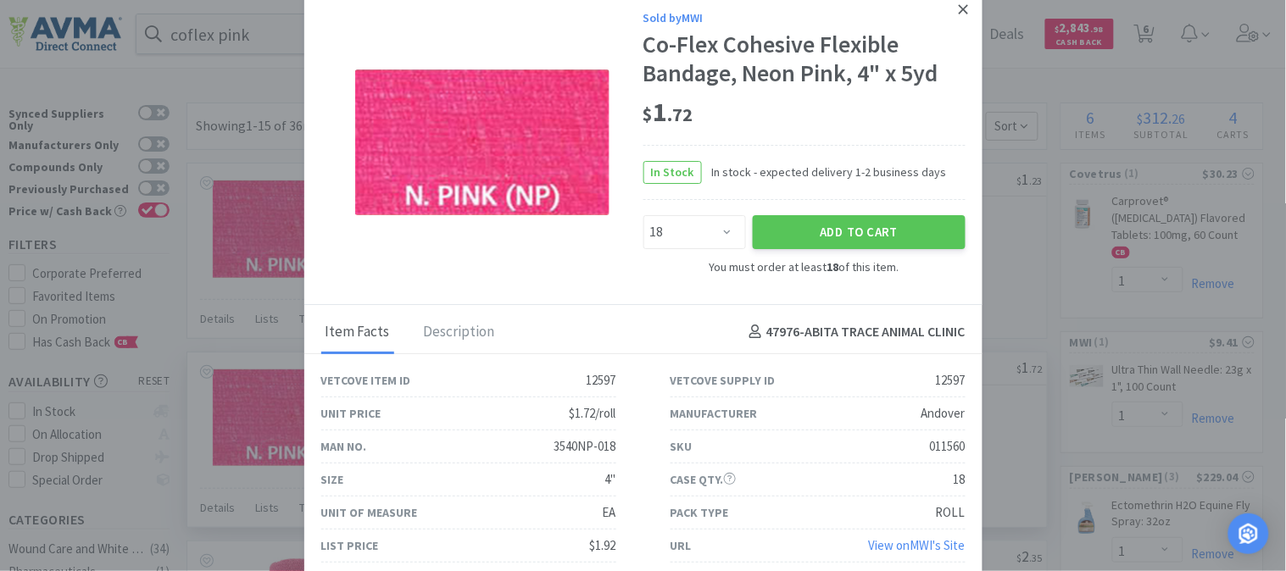
click at [966, 9] on icon at bounding box center [963, 9] width 9 height 15
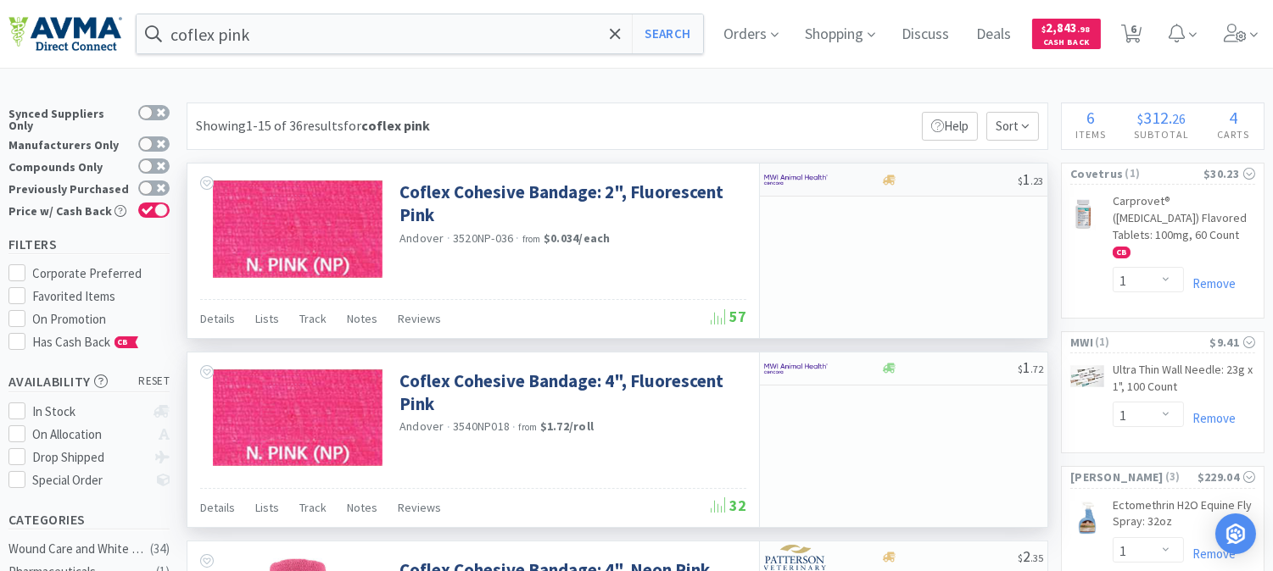
click at [815, 179] on img at bounding box center [796, 179] width 64 height 25
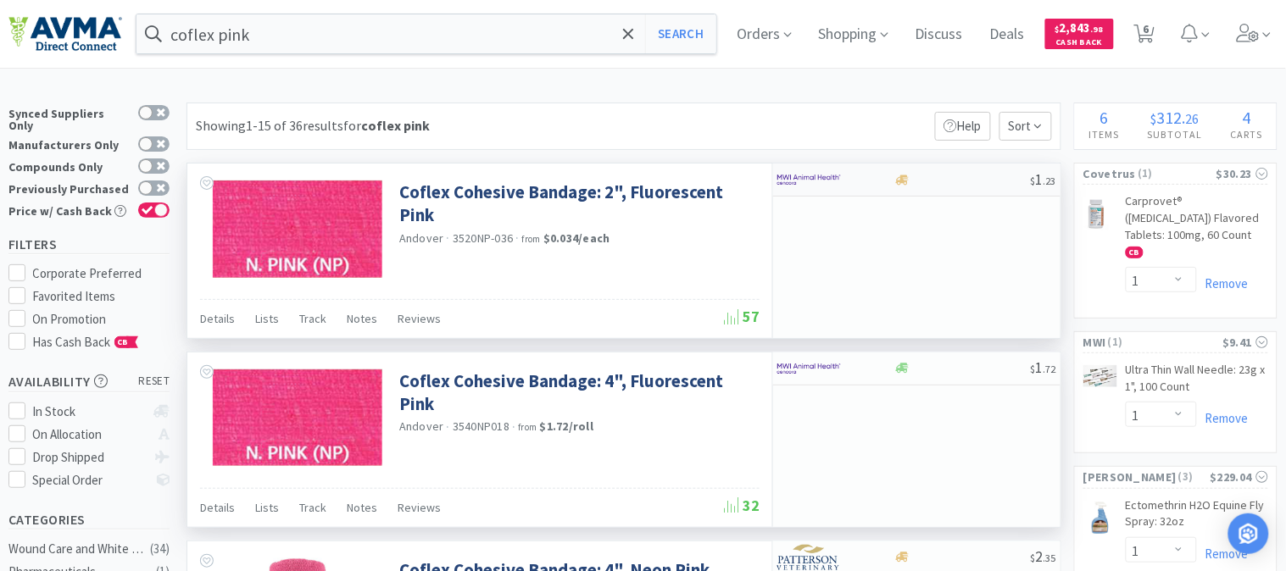
select select "36"
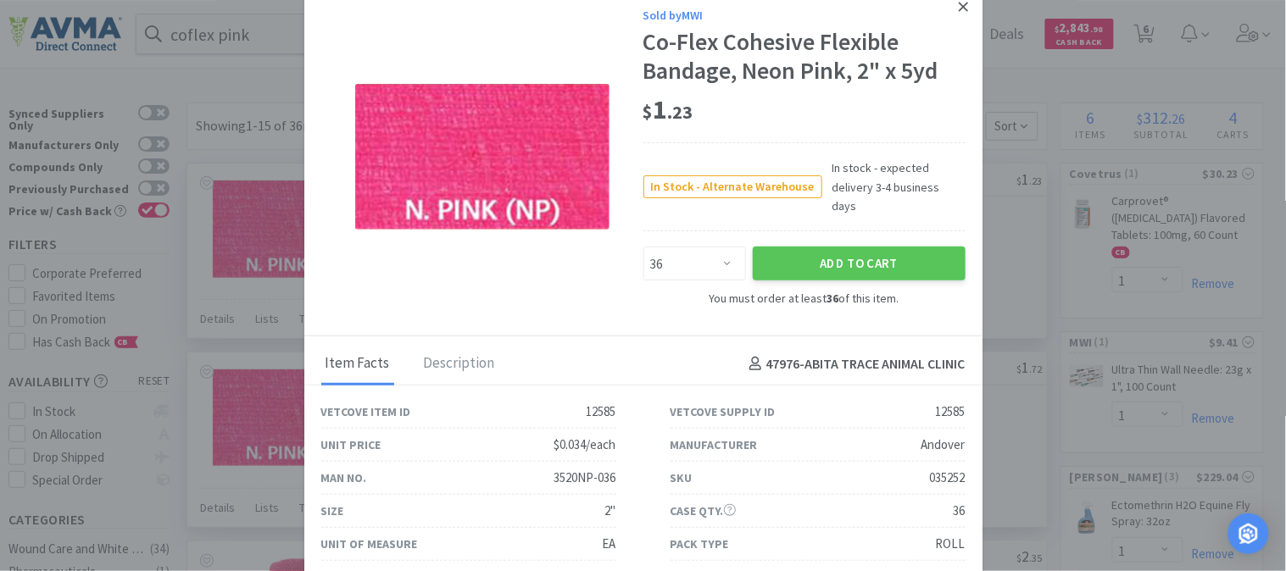
click at [959, 9] on icon at bounding box center [963, 6] width 9 height 9
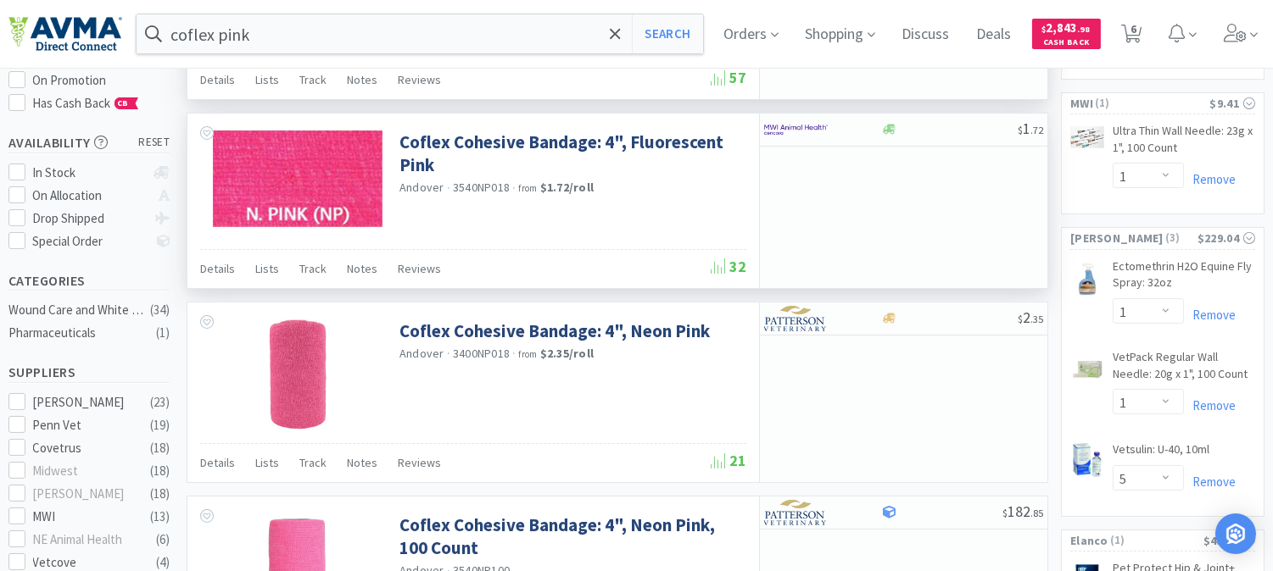
scroll to position [282, 0]
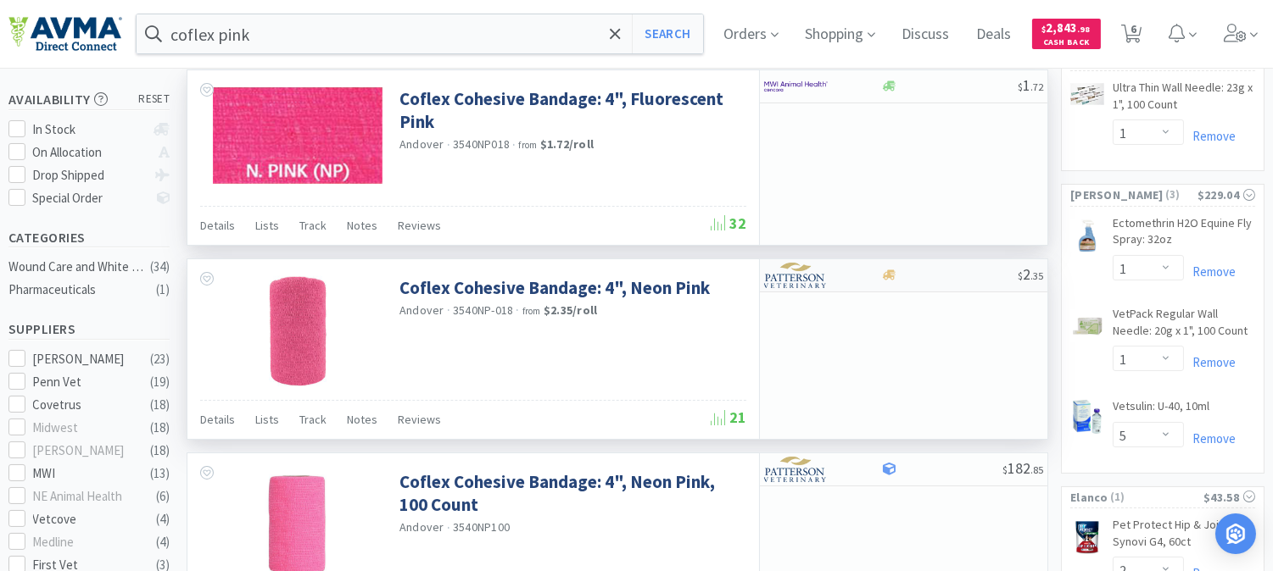
click at [802, 275] on img at bounding box center [796, 275] width 64 height 25
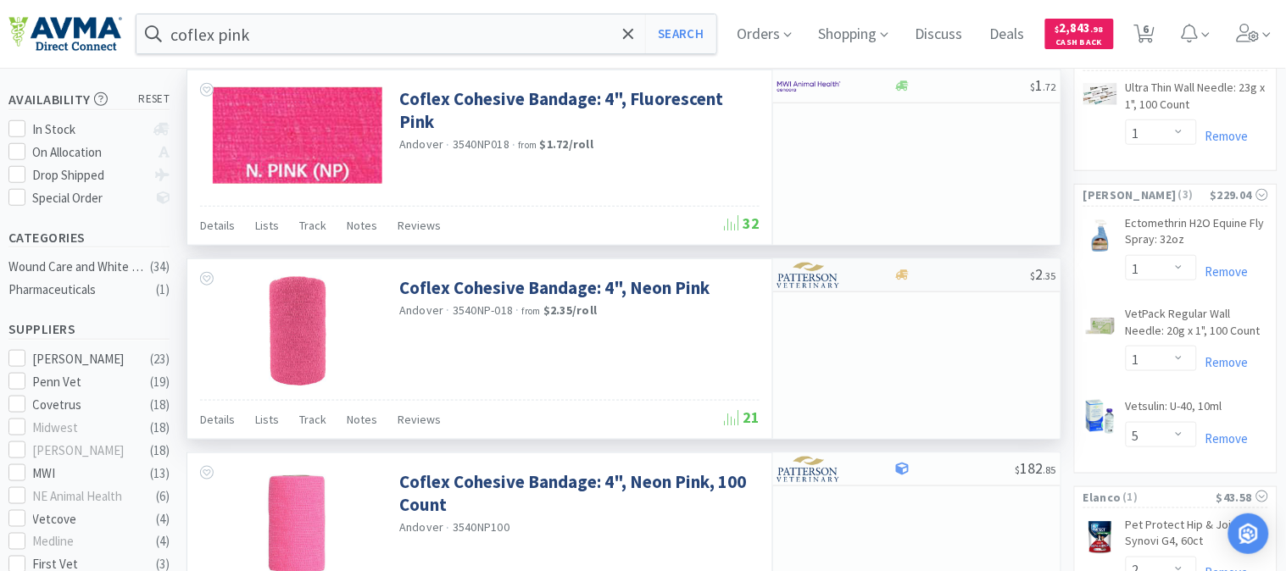
select select "1"
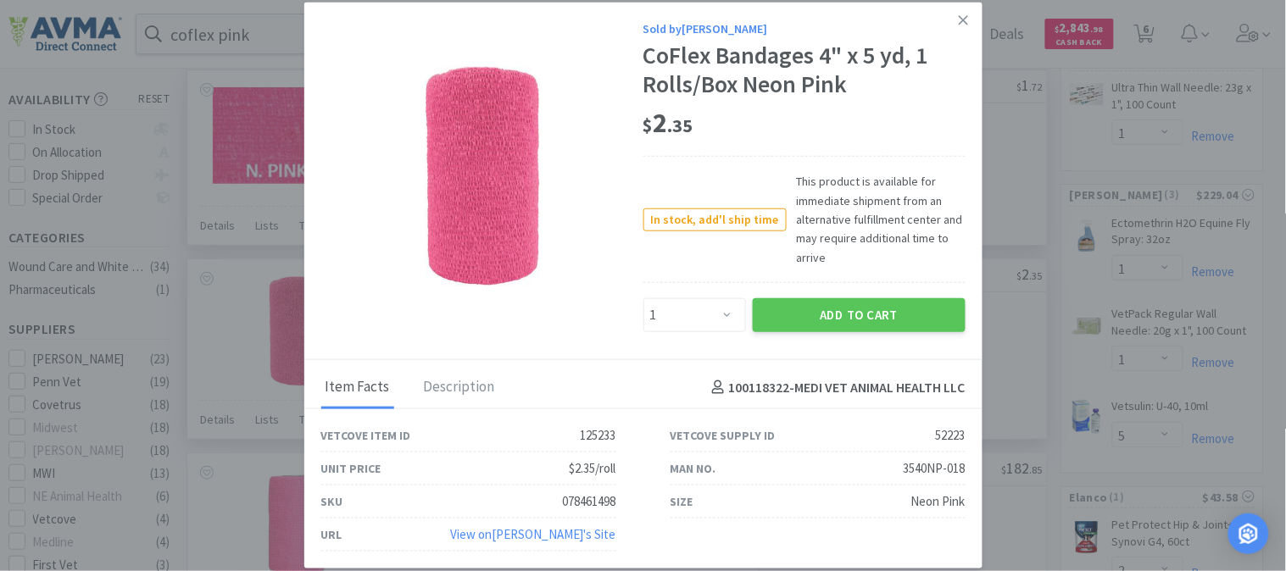
click at [616, 187] on div at bounding box center [482, 175] width 322 height 220
click at [961, 18] on icon at bounding box center [963, 19] width 9 height 9
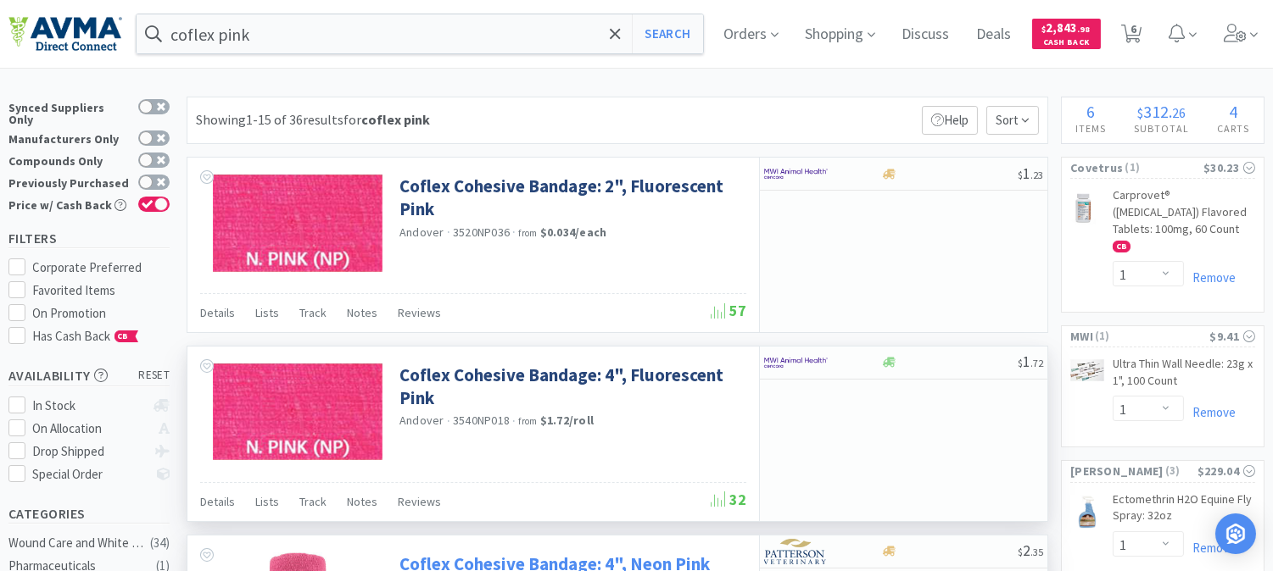
scroll to position [0, 0]
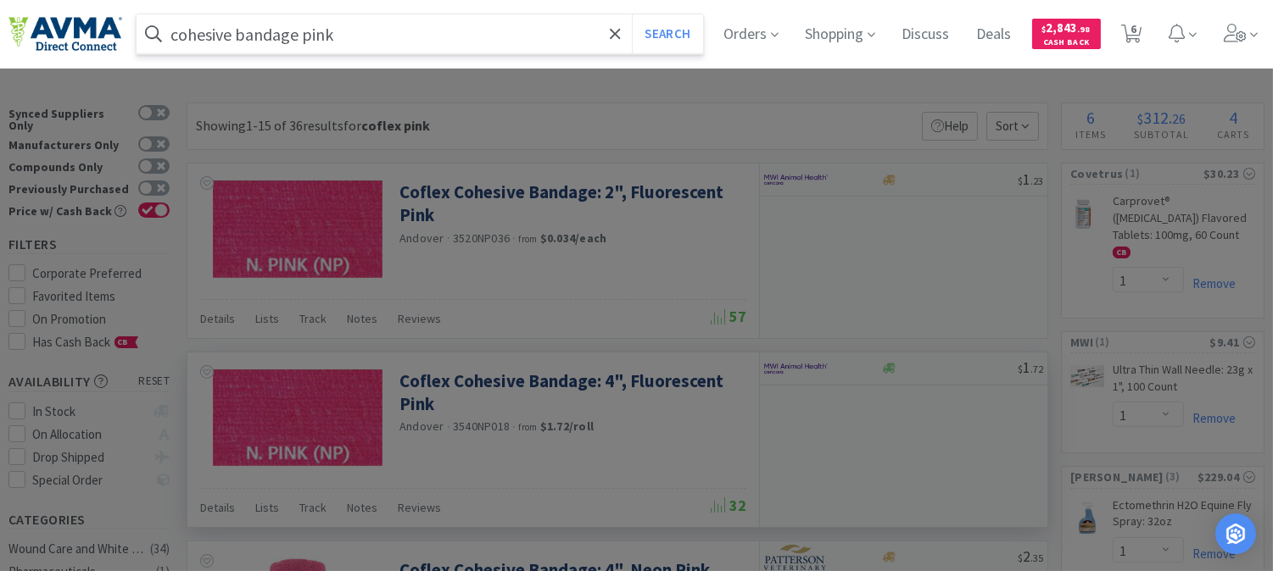
type input "cohesive bandage pink"
click at [632, 14] on button "Search" at bounding box center [667, 33] width 70 height 39
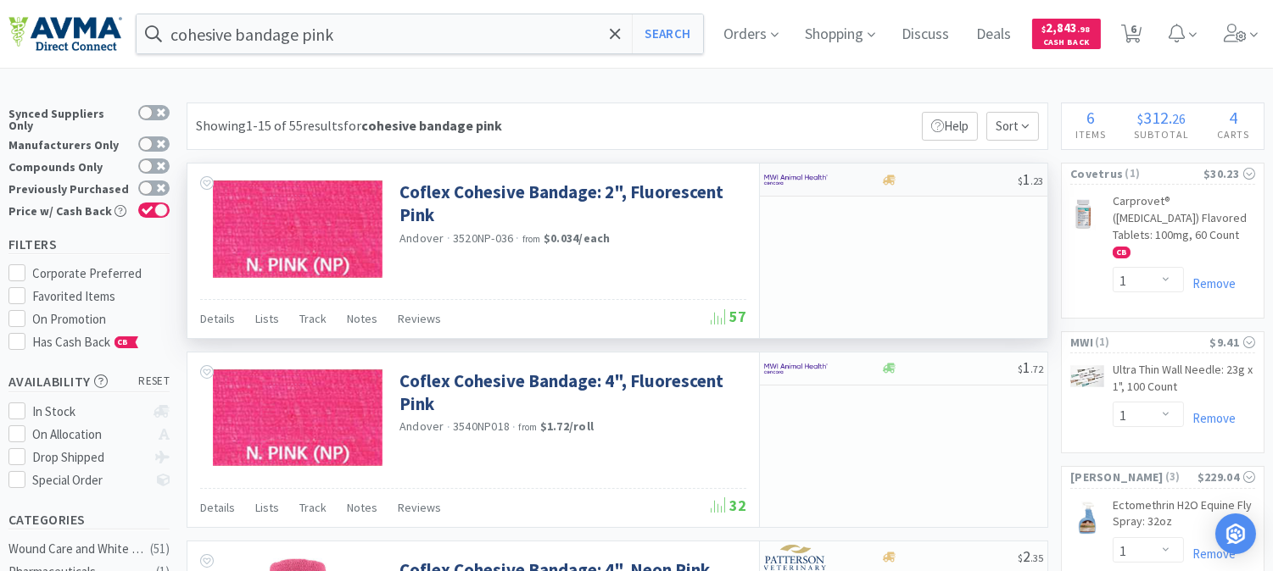
click at [790, 181] on img at bounding box center [796, 179] width 64 height 25
select select "36"
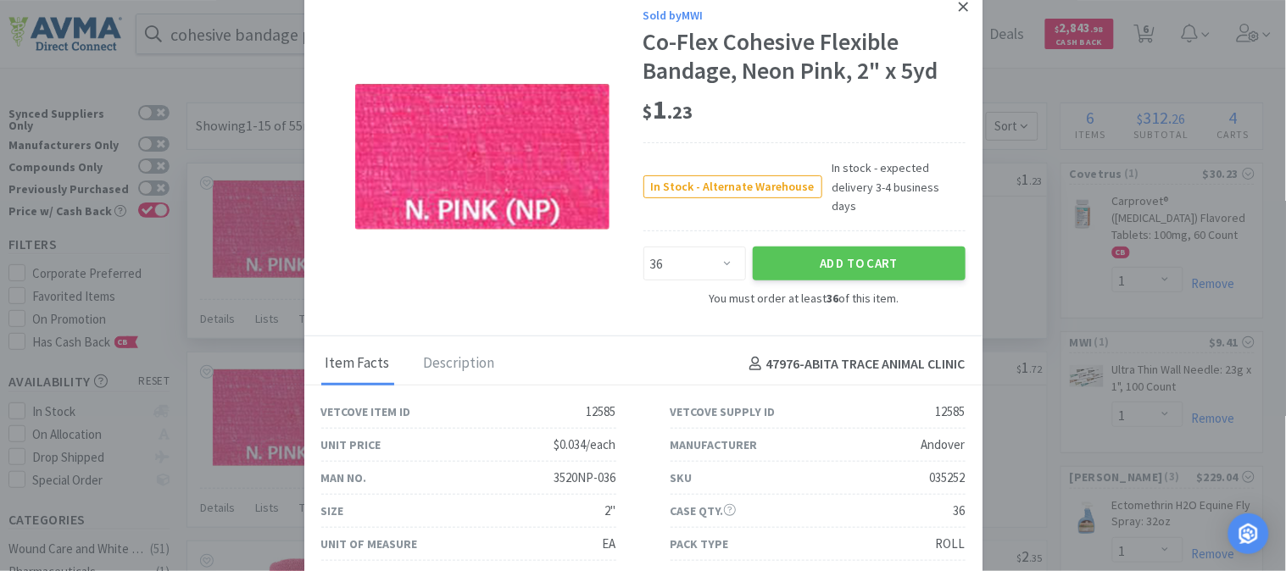
click at [959, 5] on icon at bounding box center [963, 6] width 9 height 9
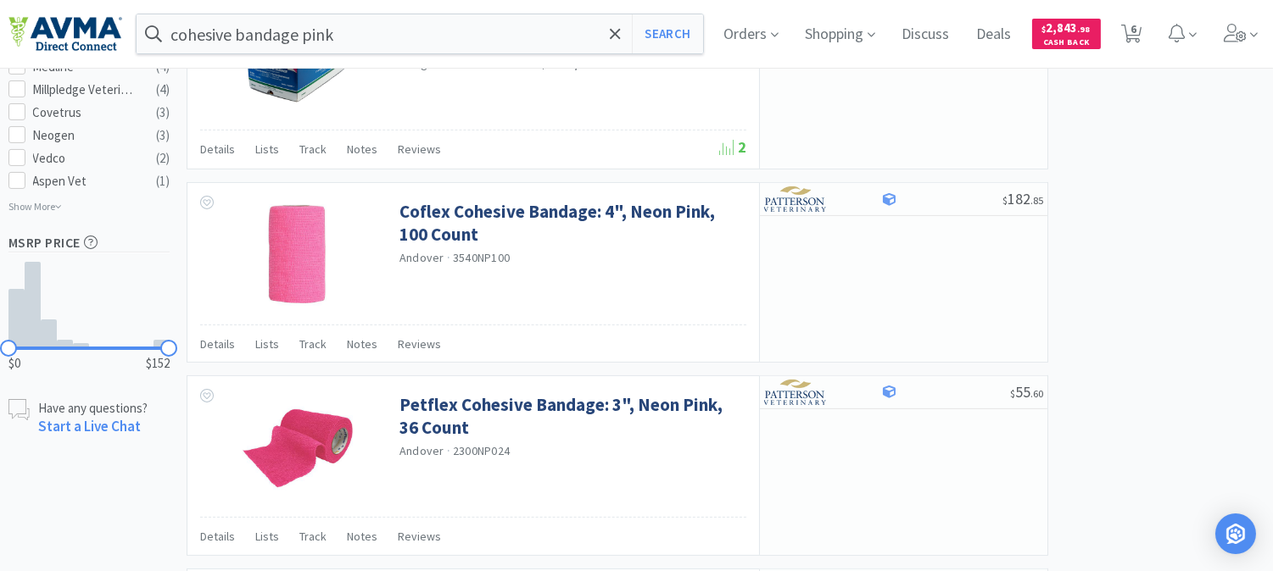
scroll to position [942, 0]
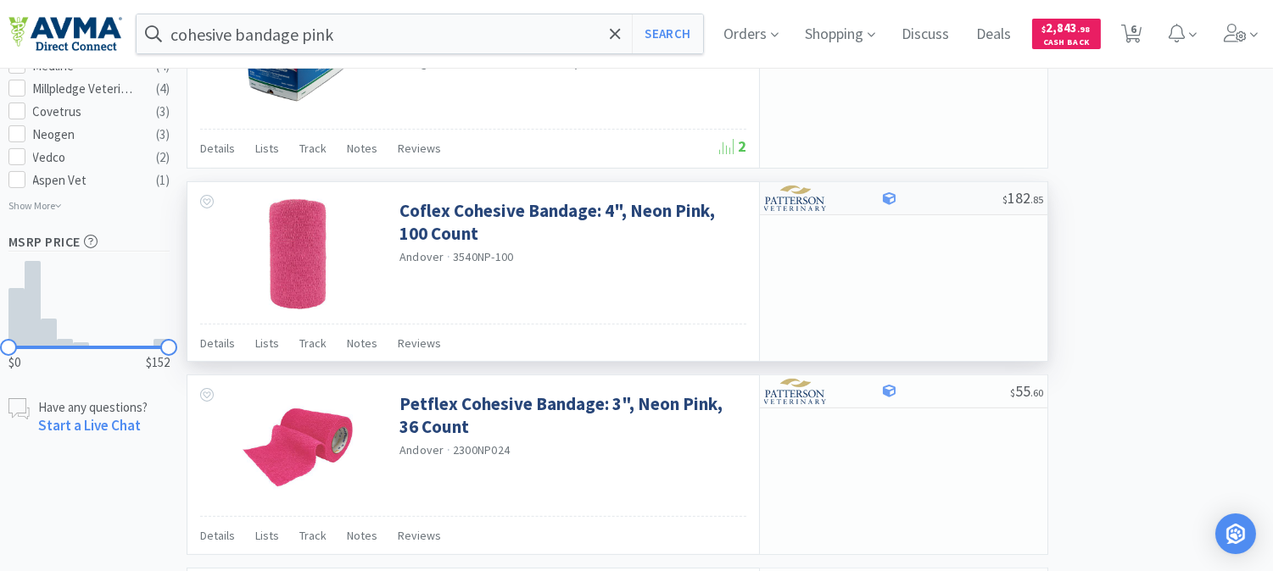
click at [812, 204] on img at bounding box center [796, 198] width 64 height 25
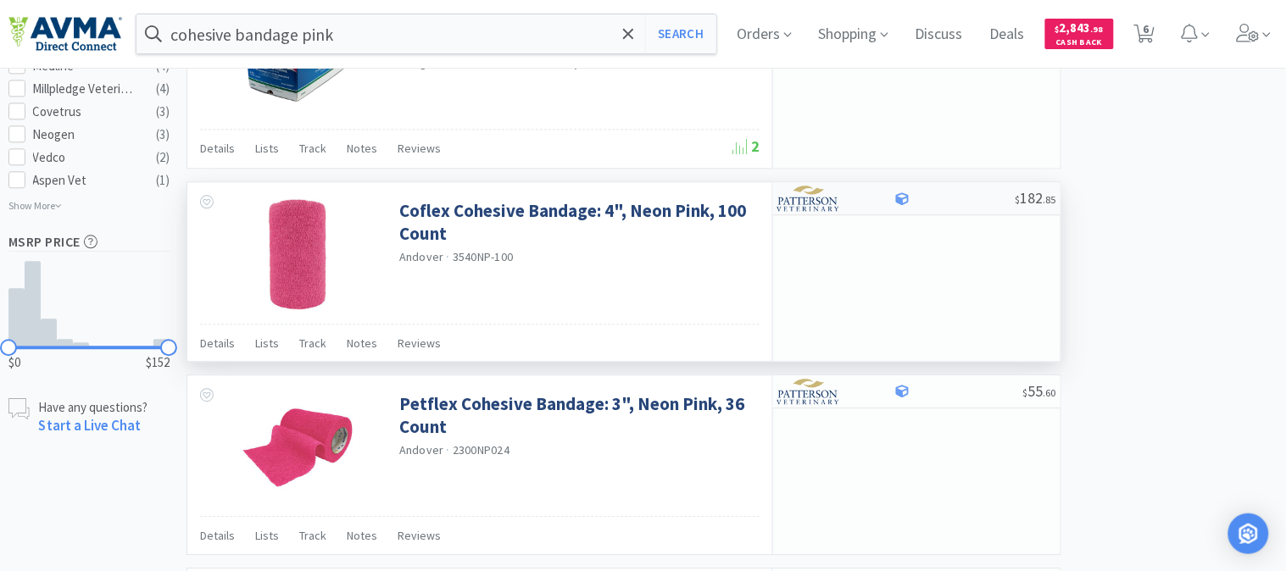
select select "1"
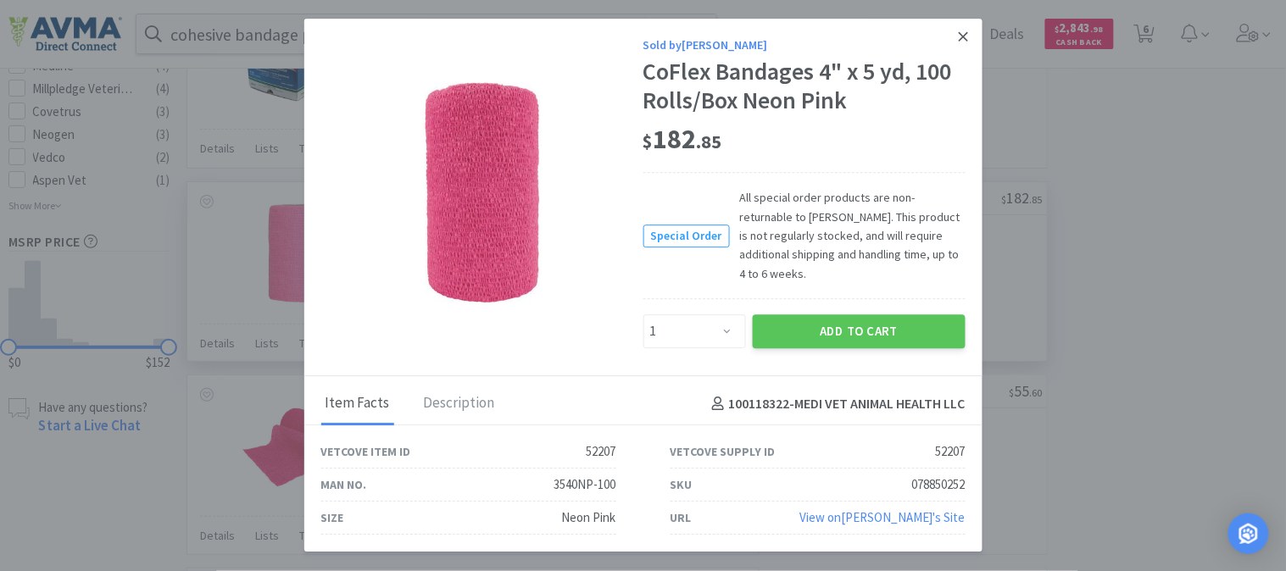
click at [964, 44] on icon at bounding box center [963, 36] width 9 height 15
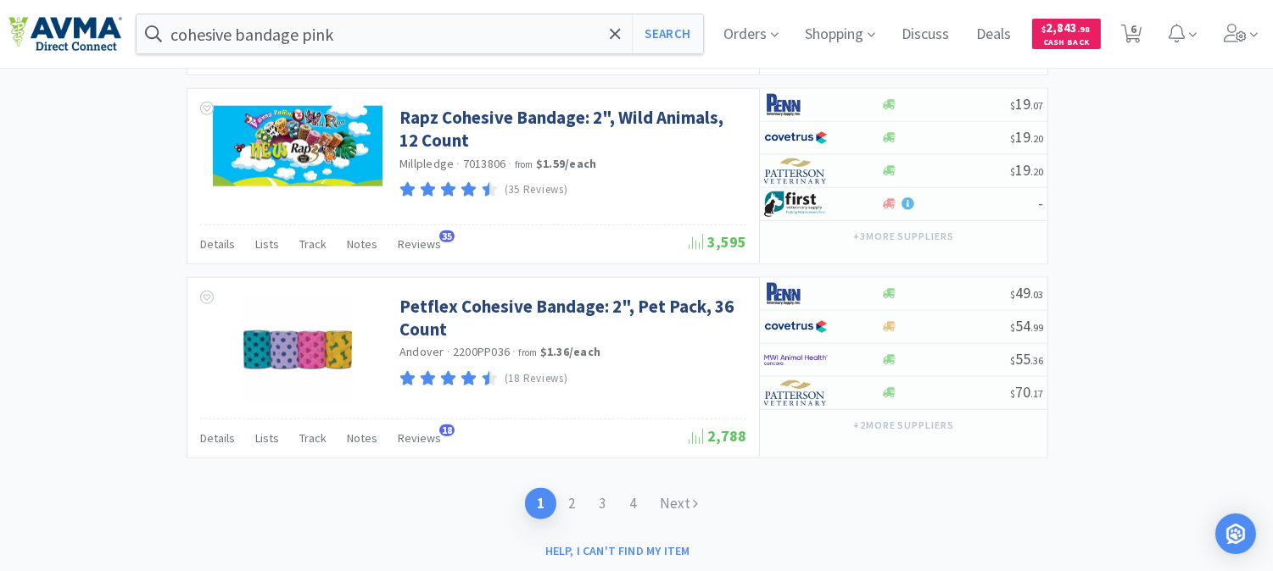
scroll to position [3389, 0]
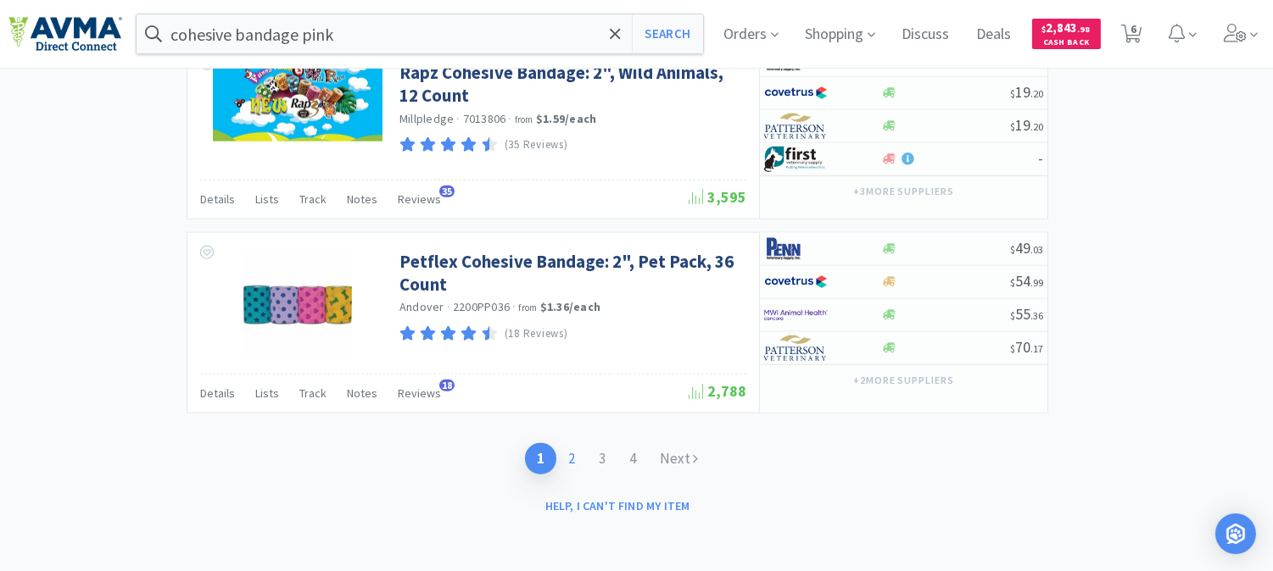
click at [572, 460] on link "2" at bounding box center [571, 458] width 31 height 31
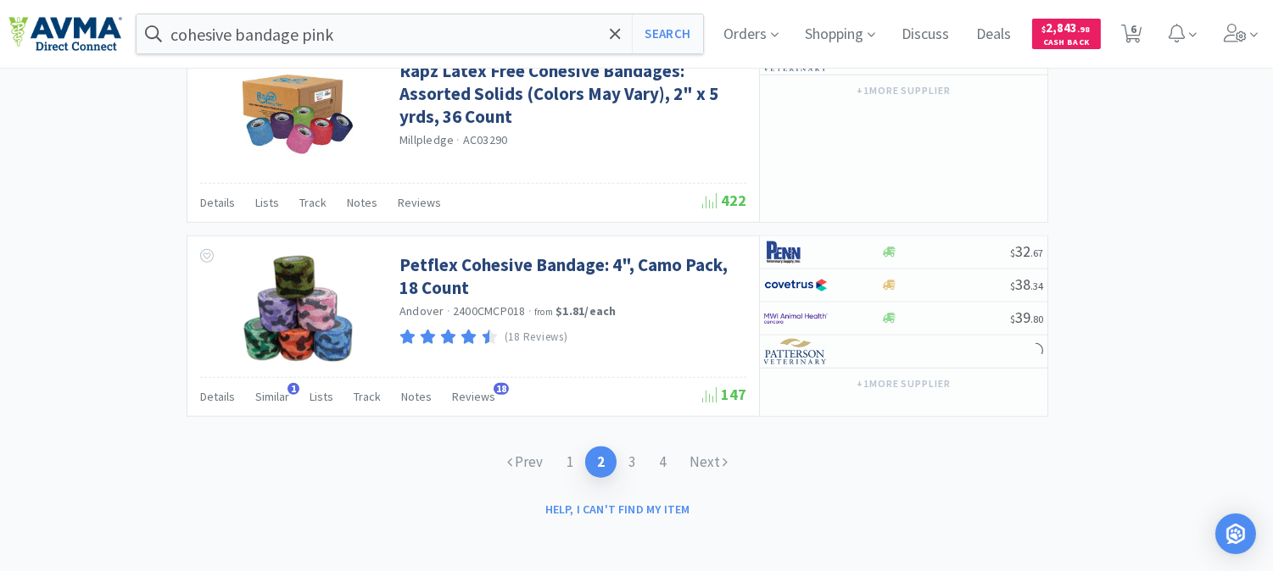
scroll to position [2864, 0]
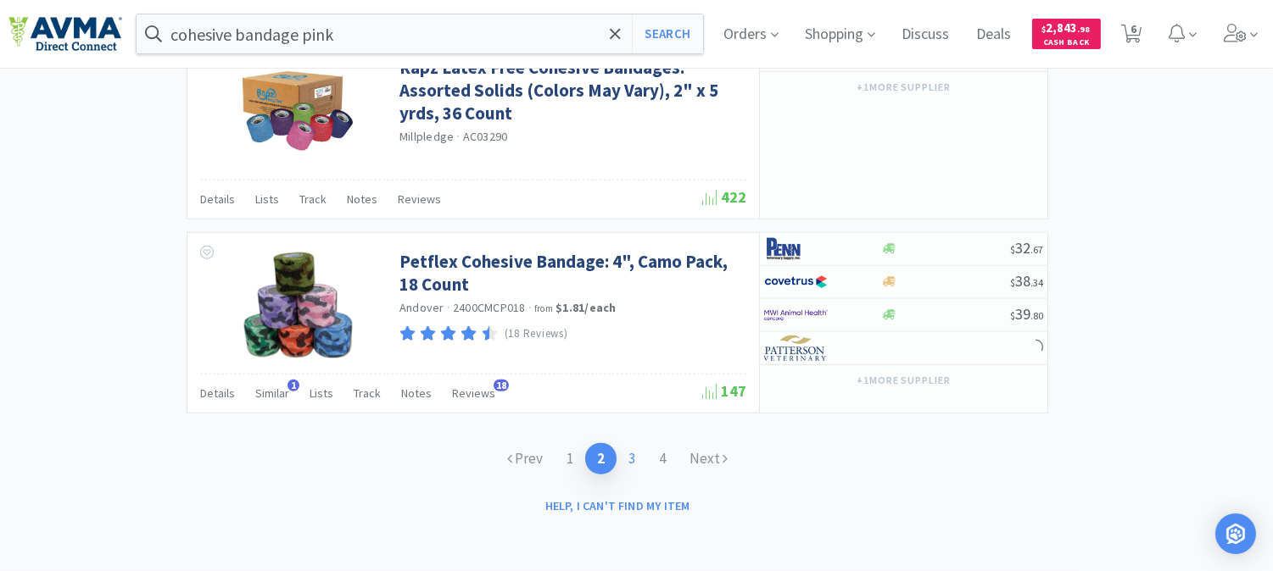
click at [636, 458] on link "3" at bounding box center [631, 458] width 31 height 31
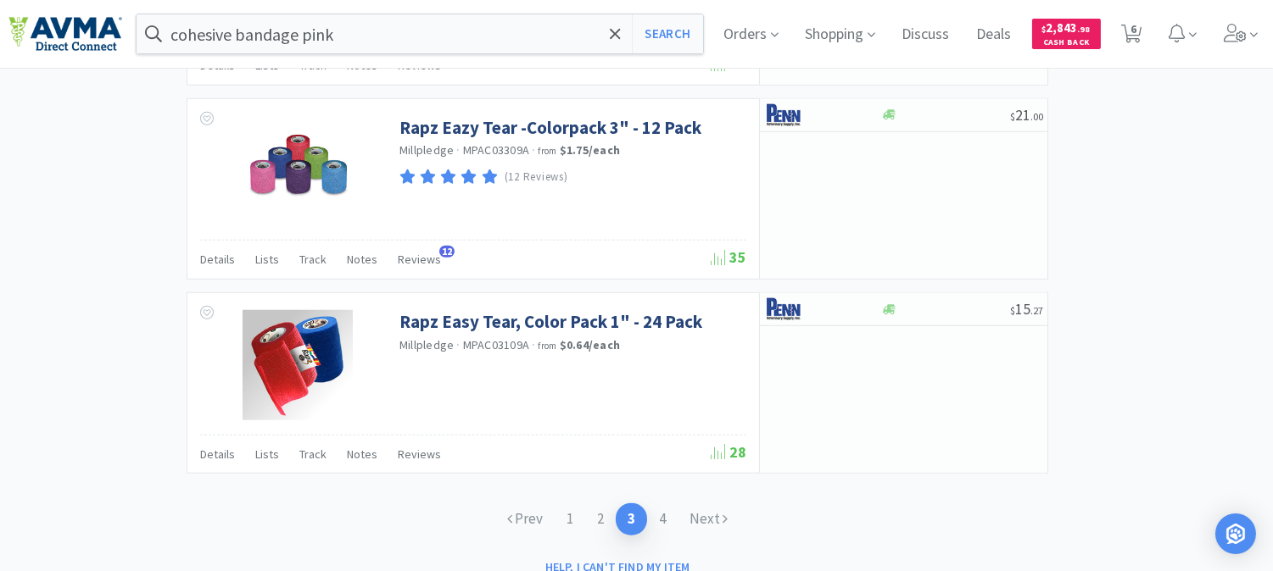
scroll to position [2801, 0]
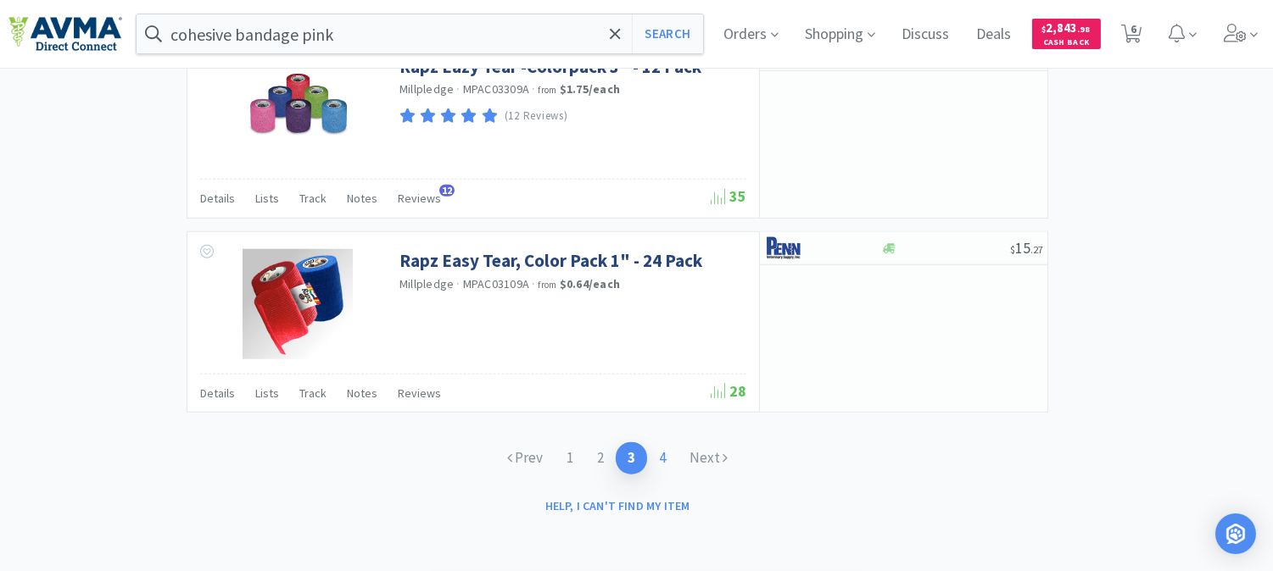
click at [664, 458] on link "4" at bounding box center [662, 458] width 31 height 31
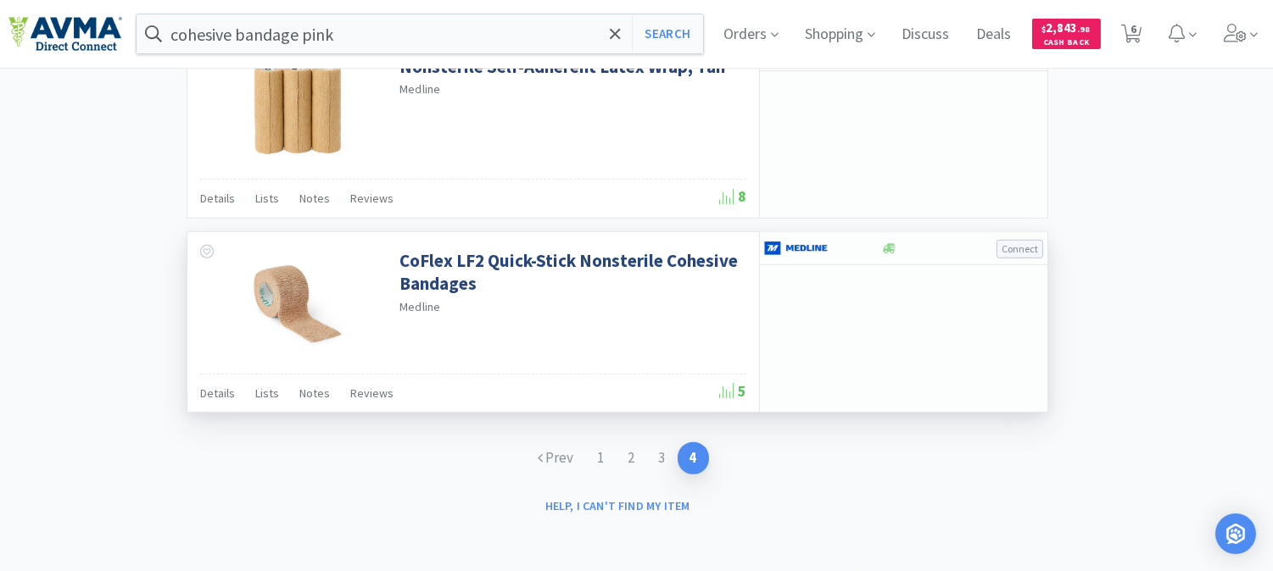
scroll to position [1666, 0]
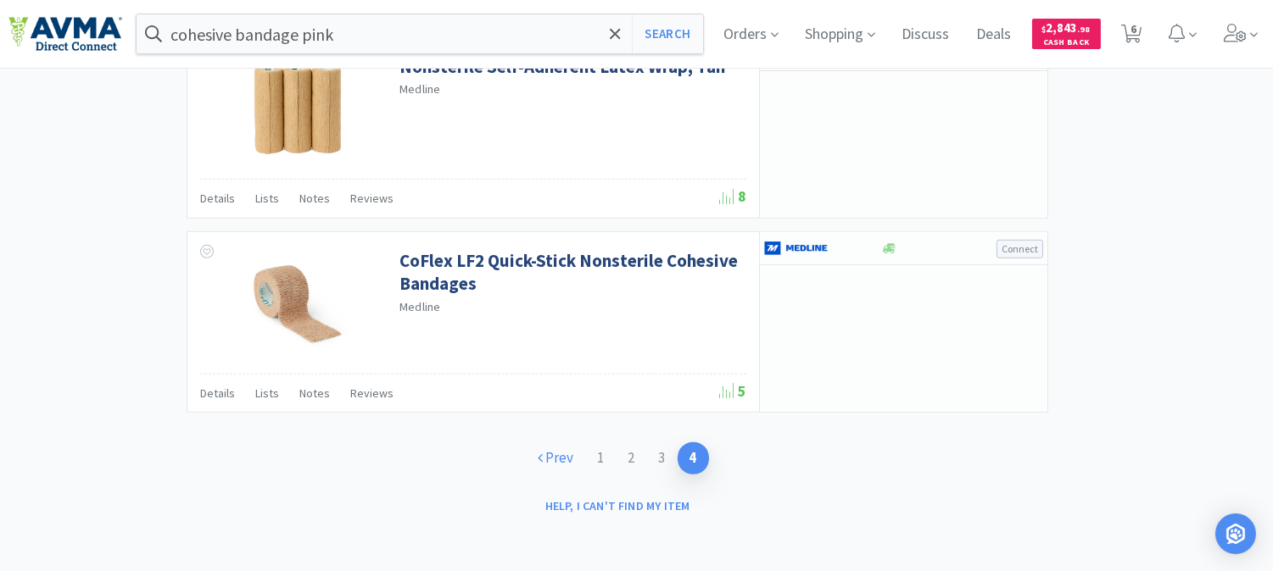
click at [560, 459] on link "Prev" at bounding box center [555, 458] width 59 height 31
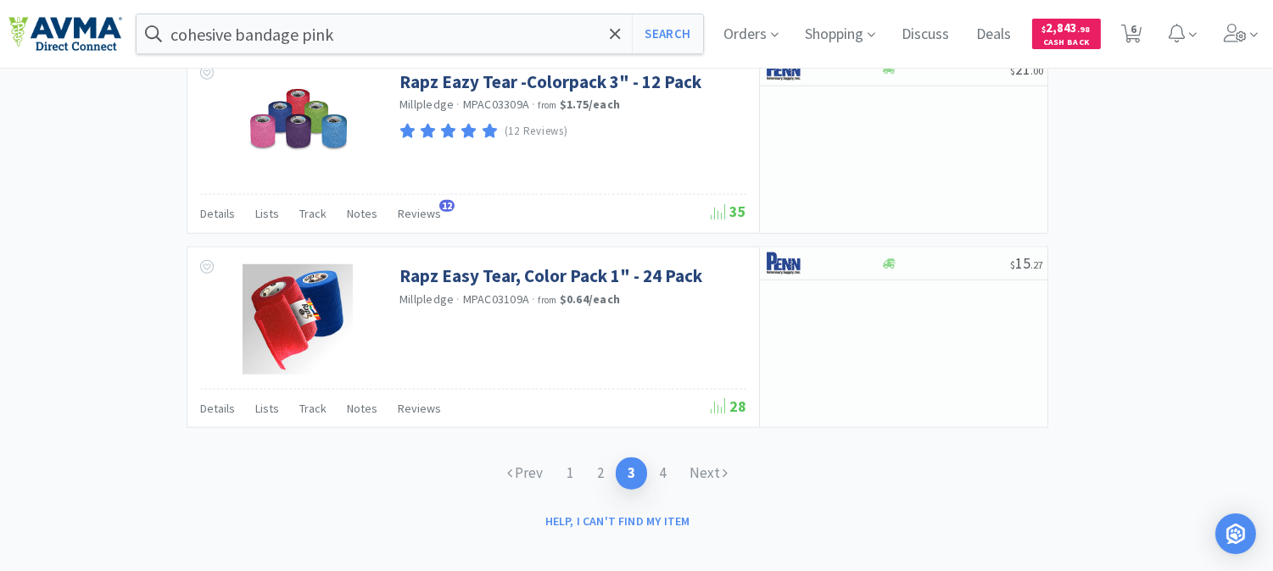
scroll to position [2801, 0]
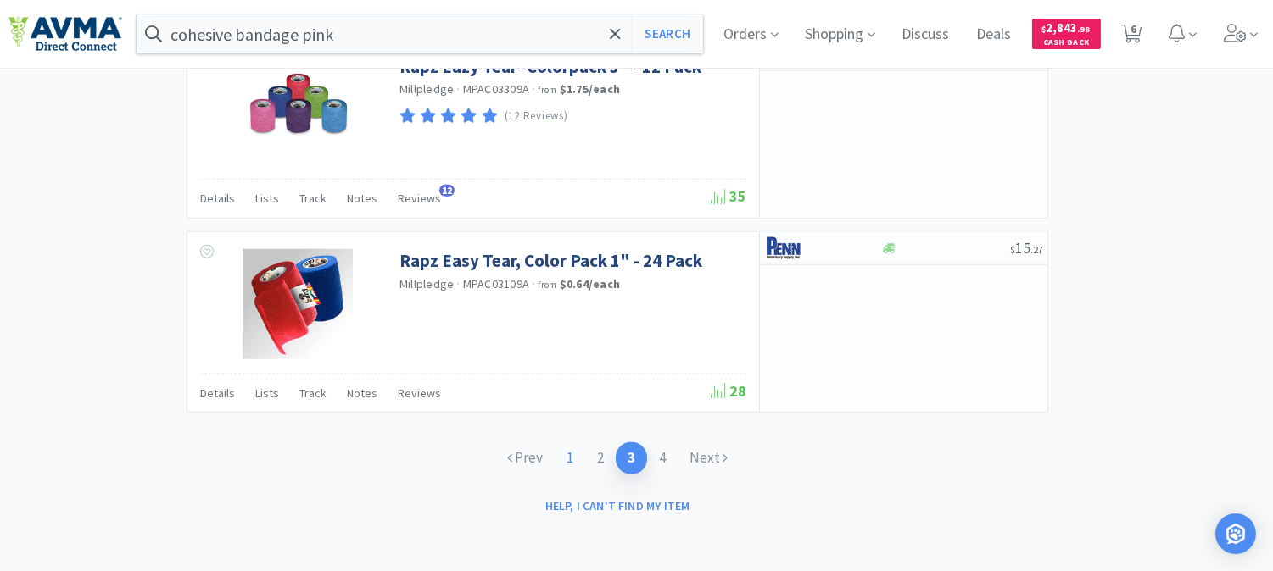
click at [570, 458] on link "1" at bounding box center [569, 458] width 31 height 31
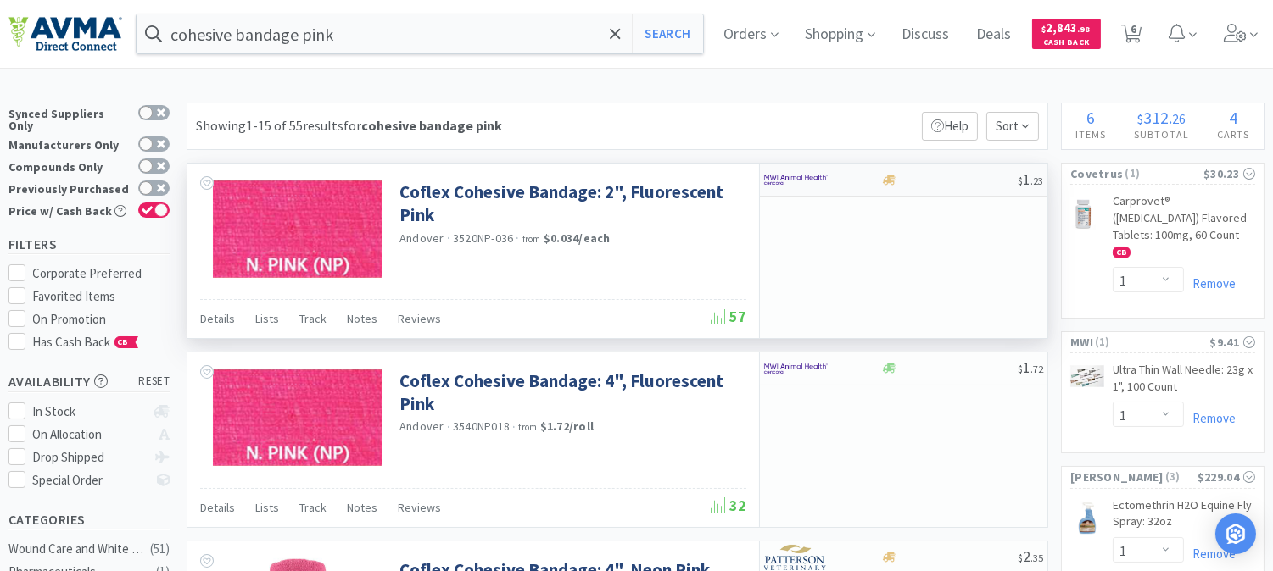
click at [783, 178] on img at bounding box center [796, 179] width 64 height 25
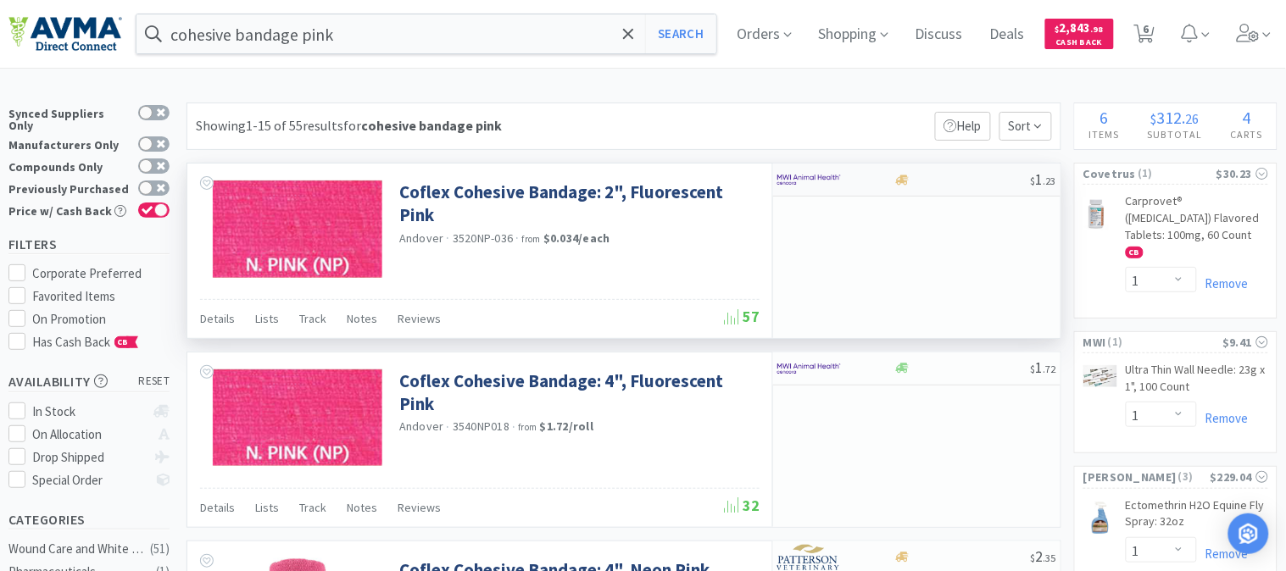
select select "36"
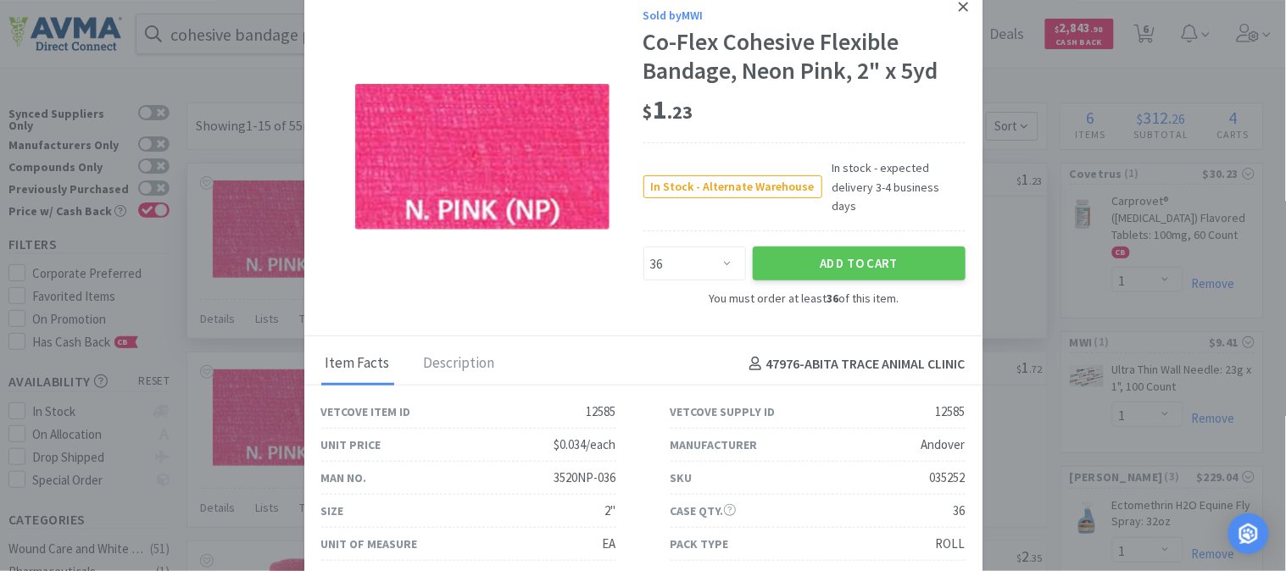
click at [959, 5] on icon at bounding box center [963, 6] width 9 height 15
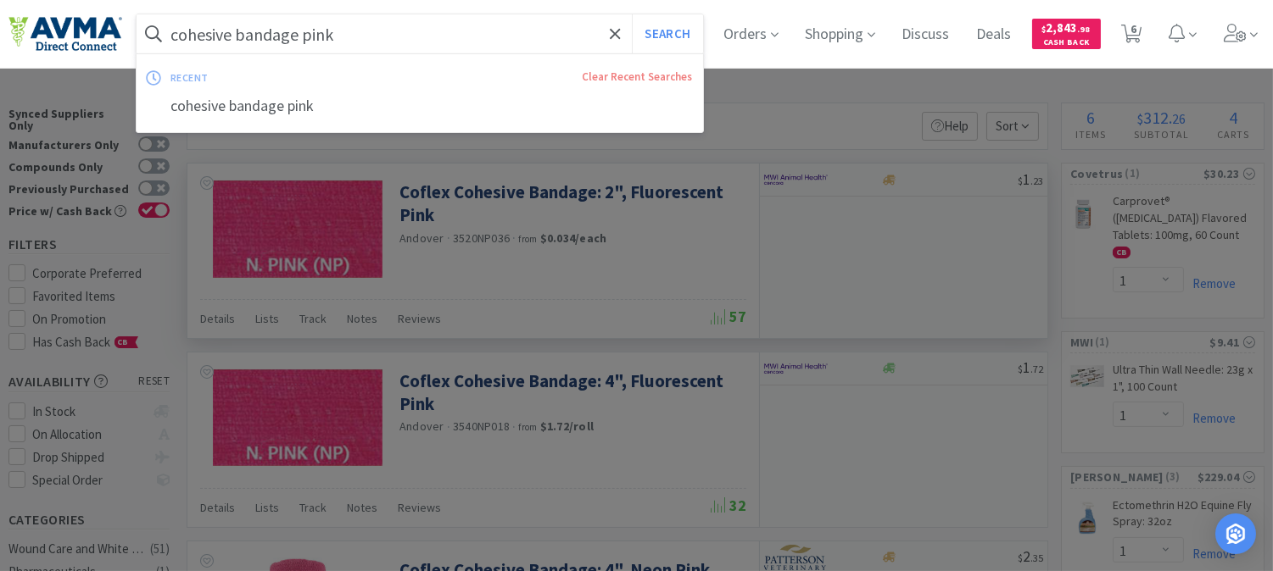
click at [393, 34] on input "cohesive bandage pink" at bounding box center [419, 33] width 566 height 39
paste input "011858"
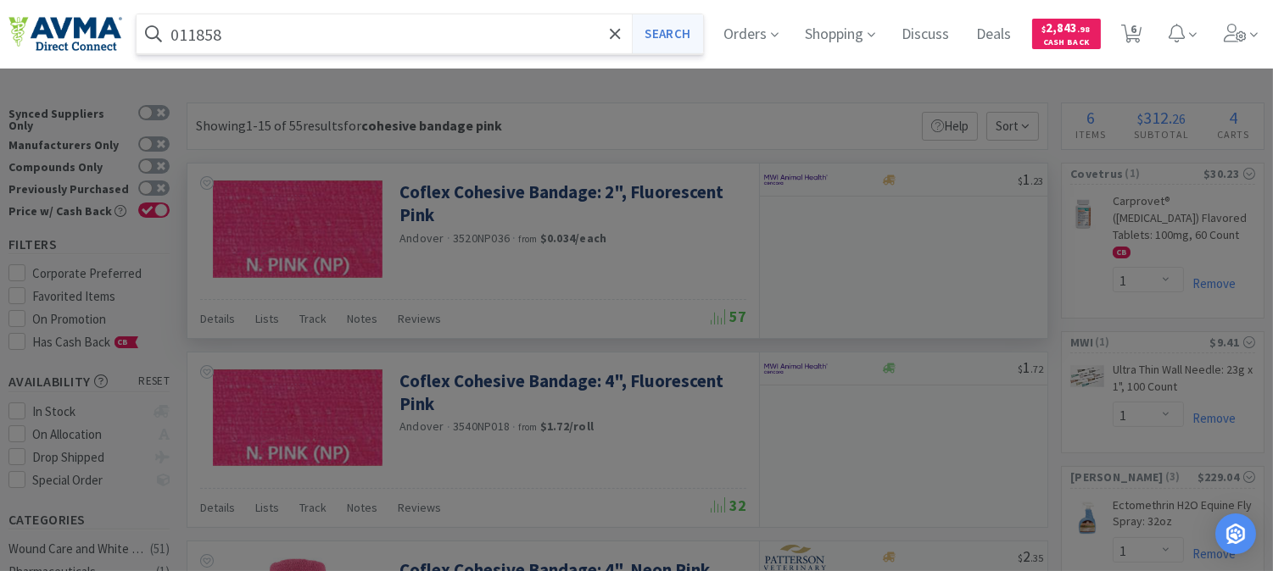
click at [688, 35] on button "Search" at bounding box center [667, 33] width 70 height 39
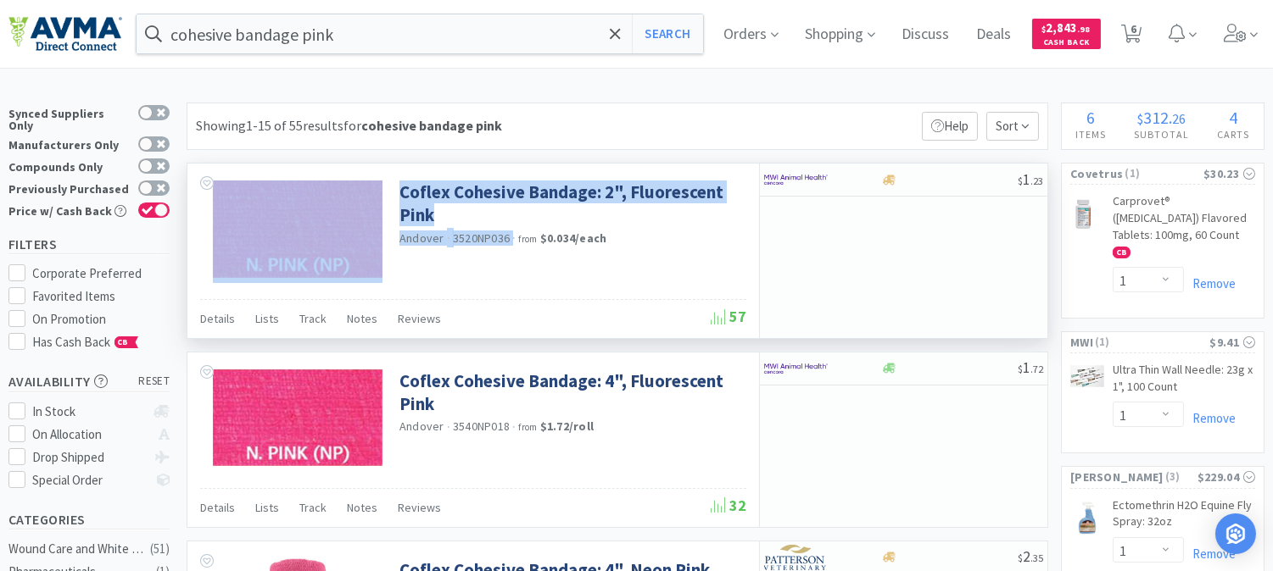
drag, startPoint x: 510, startPoint y: 235, endPoint x: 395, endPoint y: 235, distance: 115.3
click at [395, 235] on div "Coflex Cohesive Bandage: 2", Fluorescent Pink Andover · 3520NP036 · from $0.034…" at bounding box center [472, 232] width 571 height 136
copy div "Coflex Cohesive Bandage: 2", Fluorescent Pink Andover · 3520NP036"
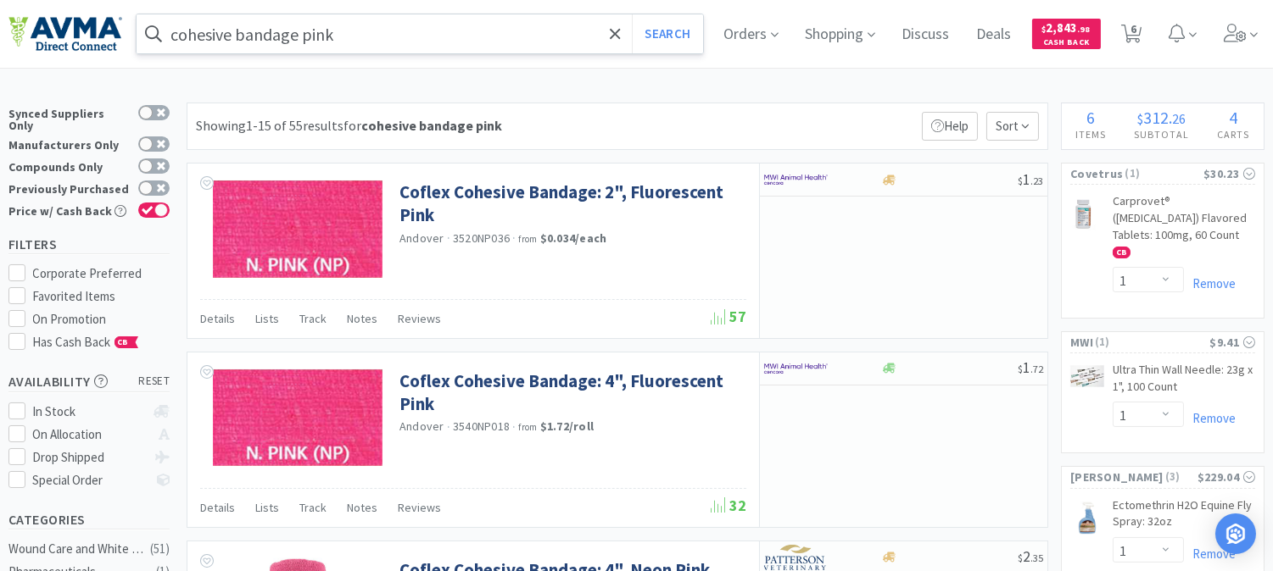
click at [396, 32] on input "cohesive bandage pink" at bounding box center [419, 33] width 566 height 39
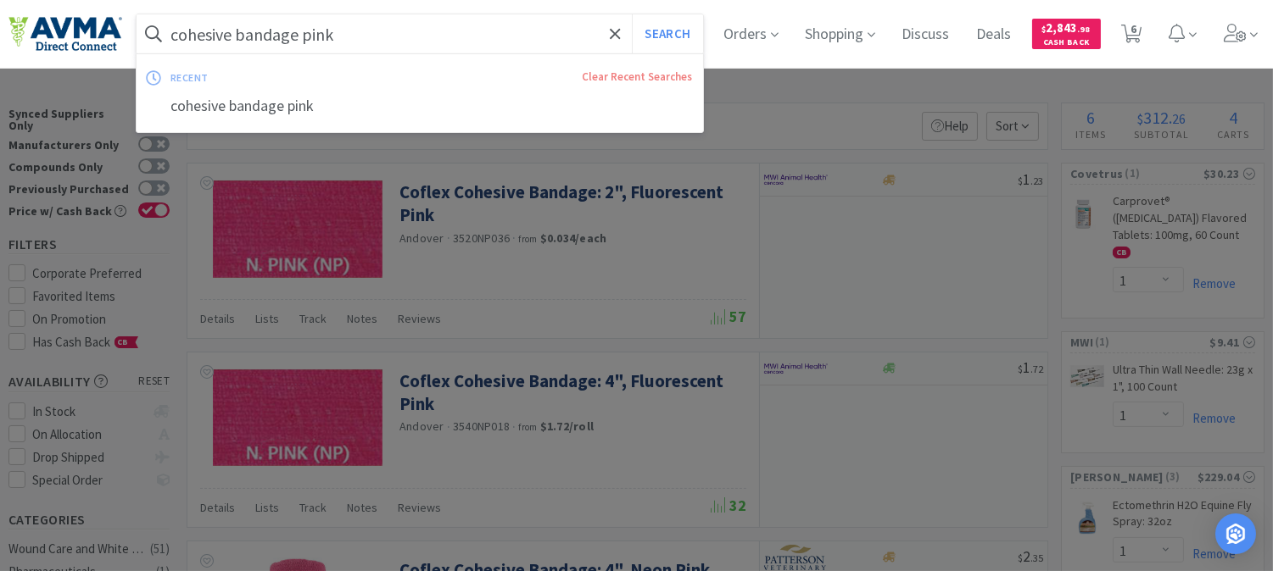
paste input "542C"
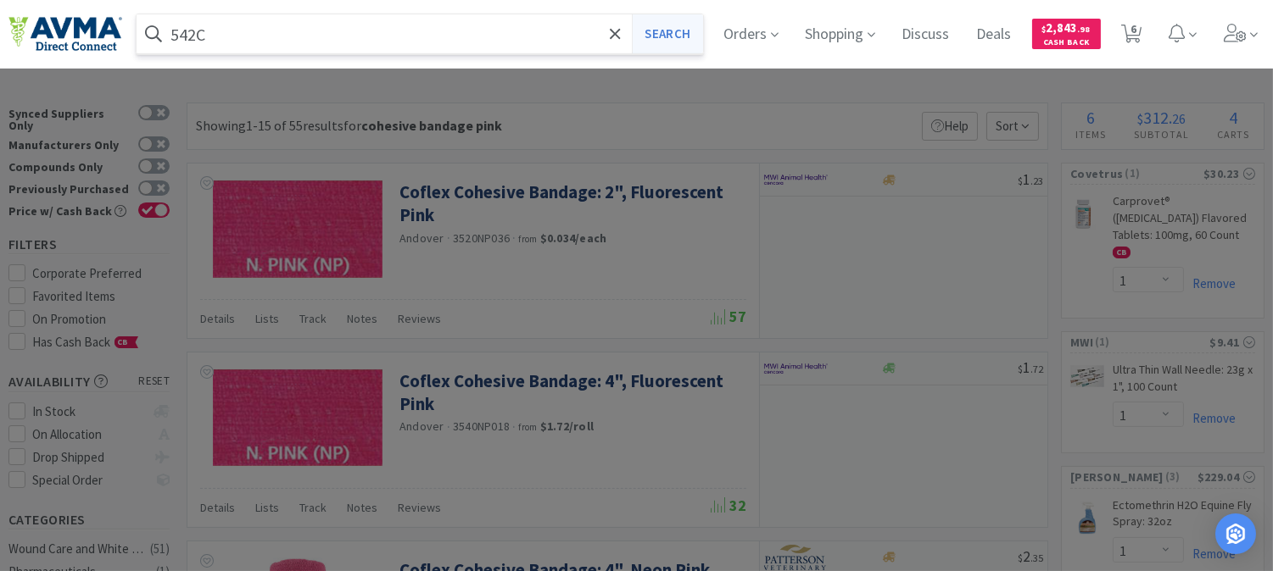
type input "542C"
click at [684, 37] on button "Search" at bounding box center [667, 33] width 70 height 39
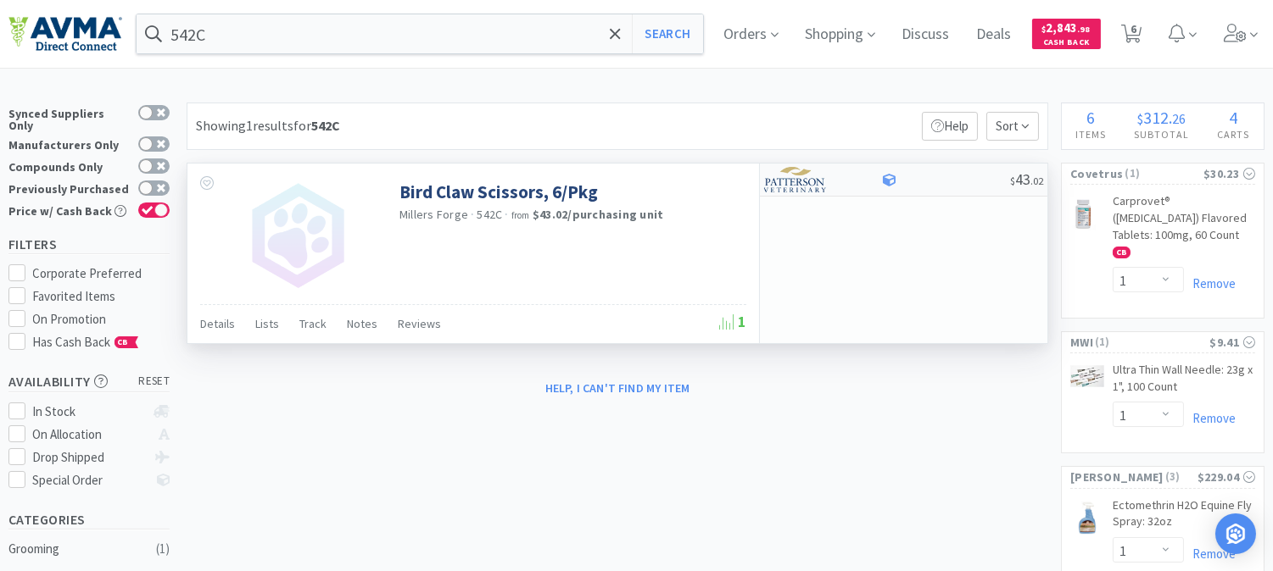
click at [788, 181] on img at bounding box center [796, 179] width 64 height 25
select select "1"
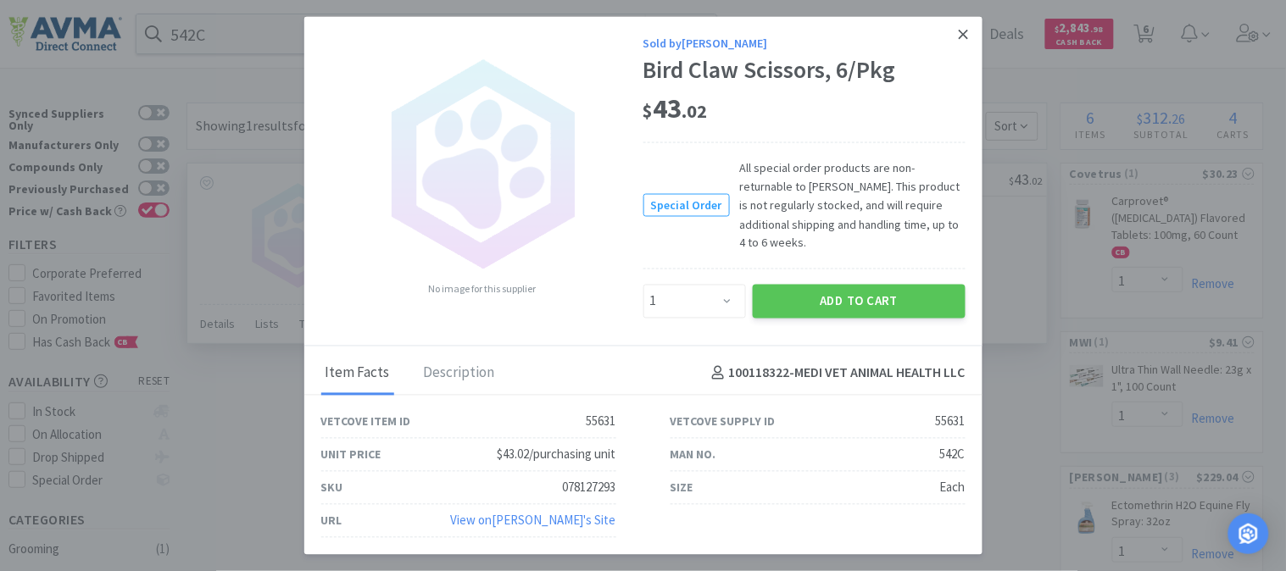
click at [971, 47] on link at bounding box center [964, 35] width 30 height 36
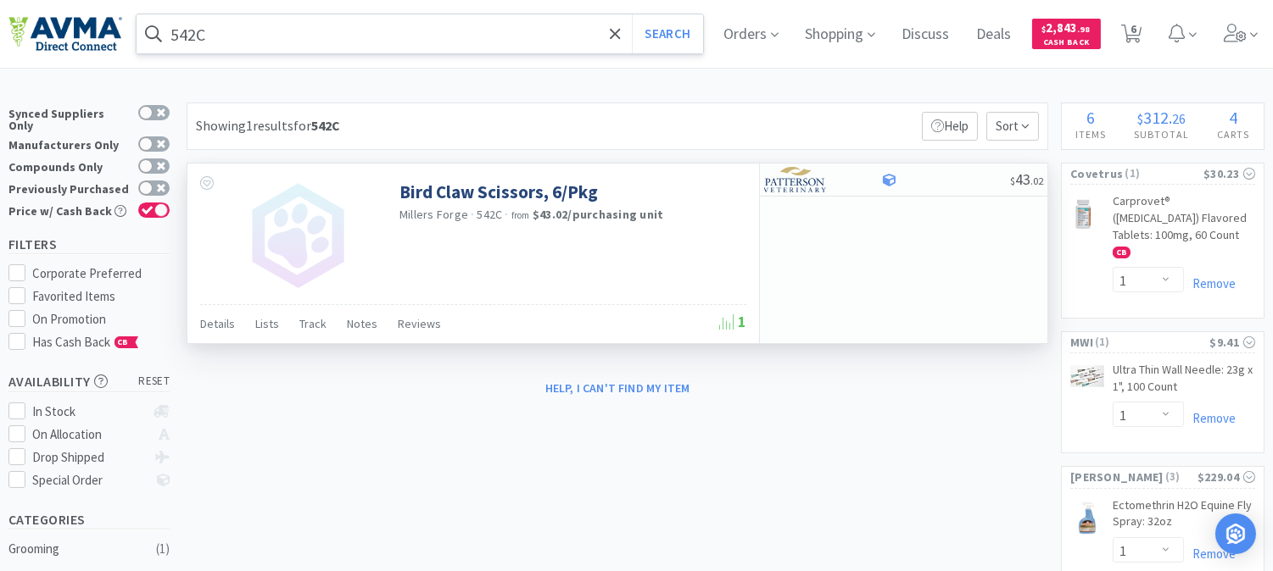
click at [294, 32] on input "542C" at bounding box center [419, 33] width 566 height 39
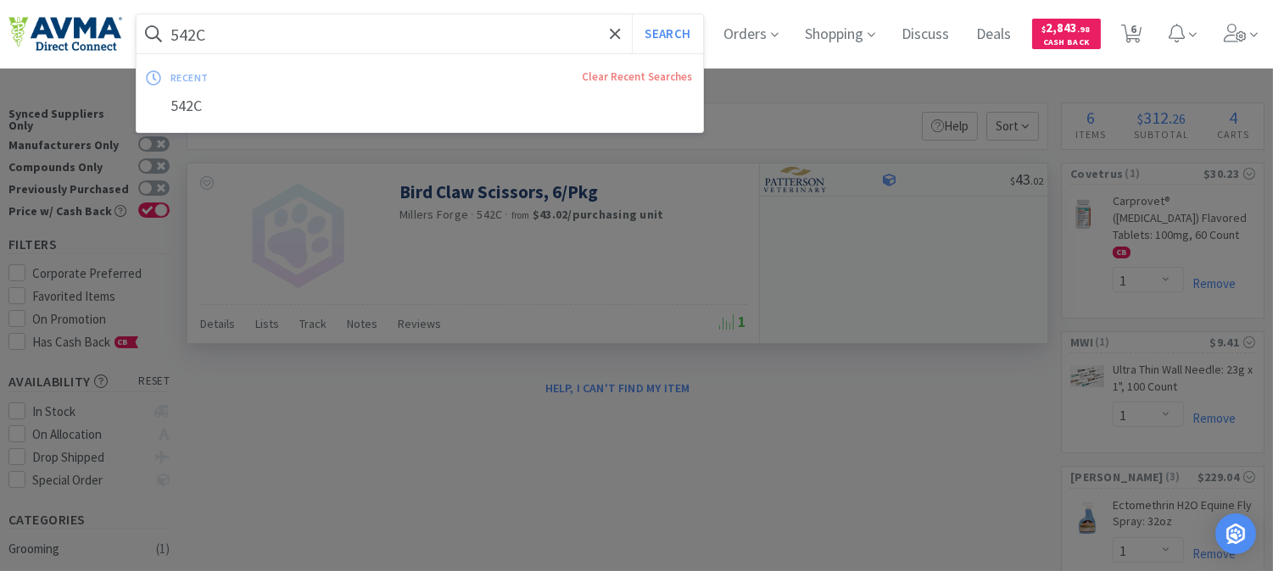
click at [240, 44] on input "542C" at bounding box center [419, 33] width 566 height 39
drag, startPoint x: 232, startPoint y: 31, endPoint x: 165, endPoint y: 31, distance: 67.0
click at [165, 31] on form "542C Search" at bounding box center [419, 33] width 566 height 39
paste input "[PERSON_NAME] Forge Bird Claw Scissors"
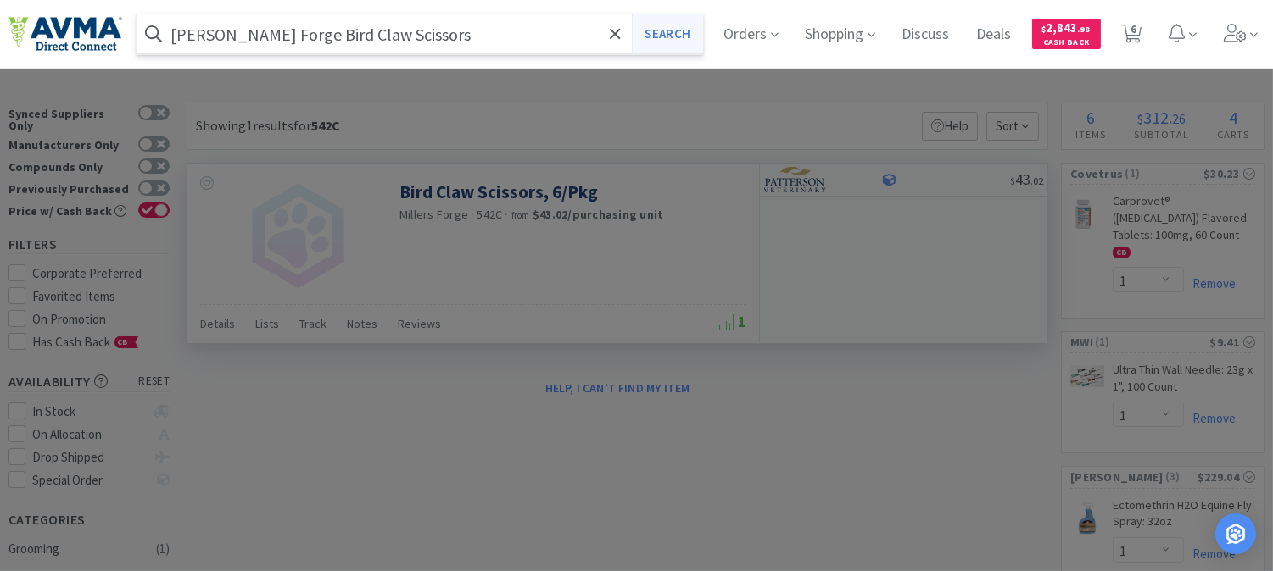
type input "[PERSON_NAME] Forge Bird Claw Scissors"
click at [693, 28] on button "Search" at bounding box center [667, 33] width 70 height 39
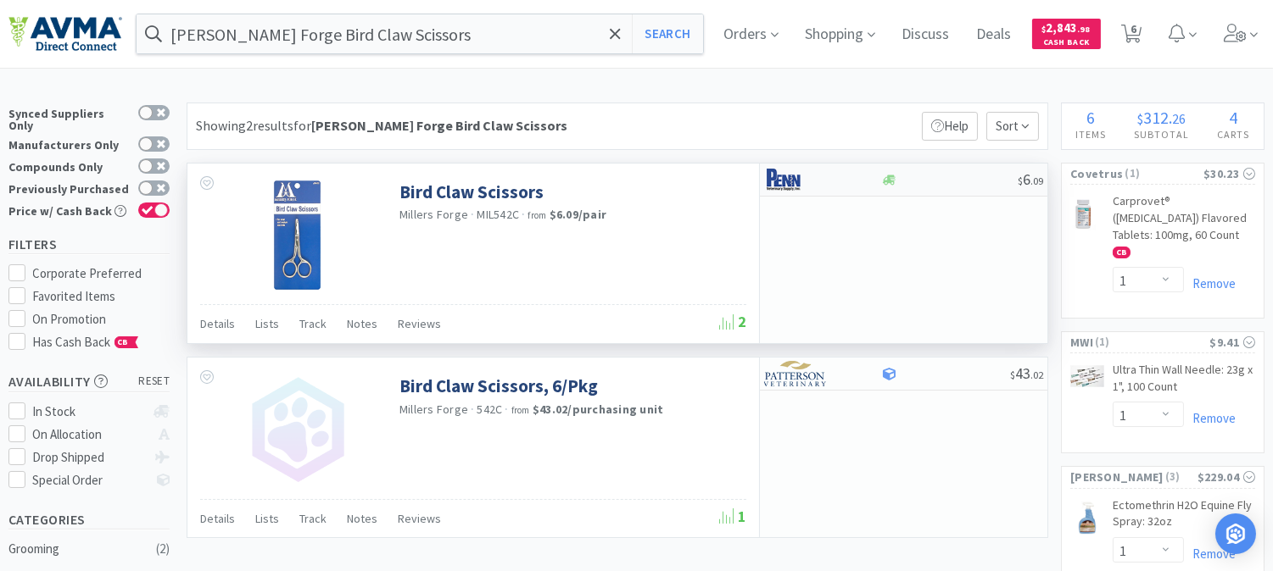
click at [777, 178] on img at bounding box center [796, 179] width 64 height 25
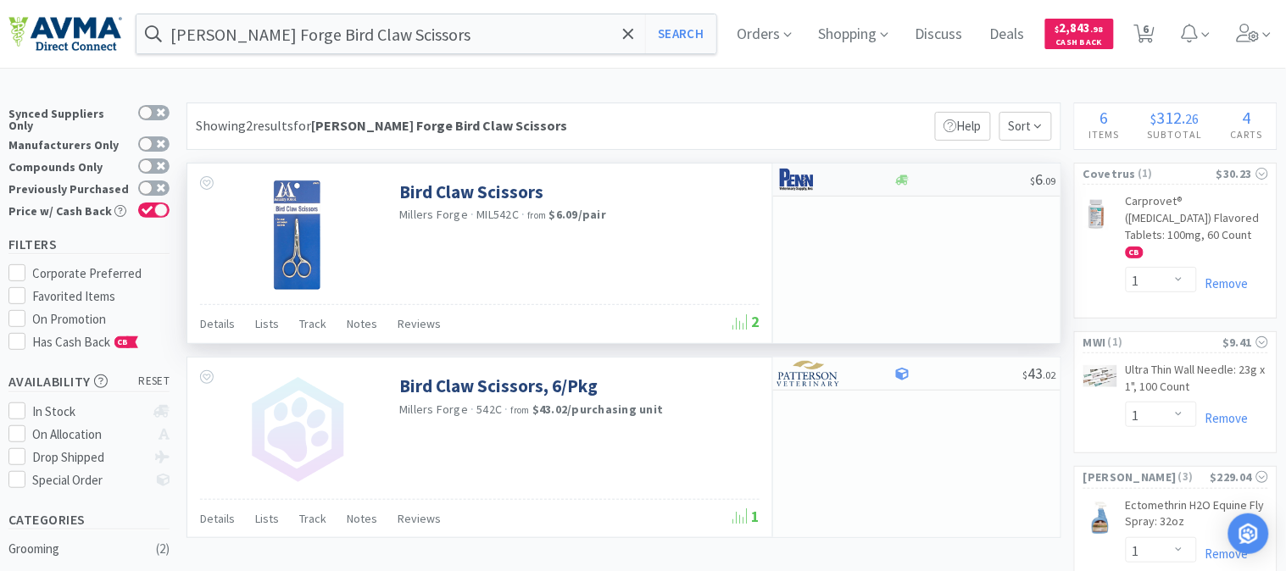
select select "1"
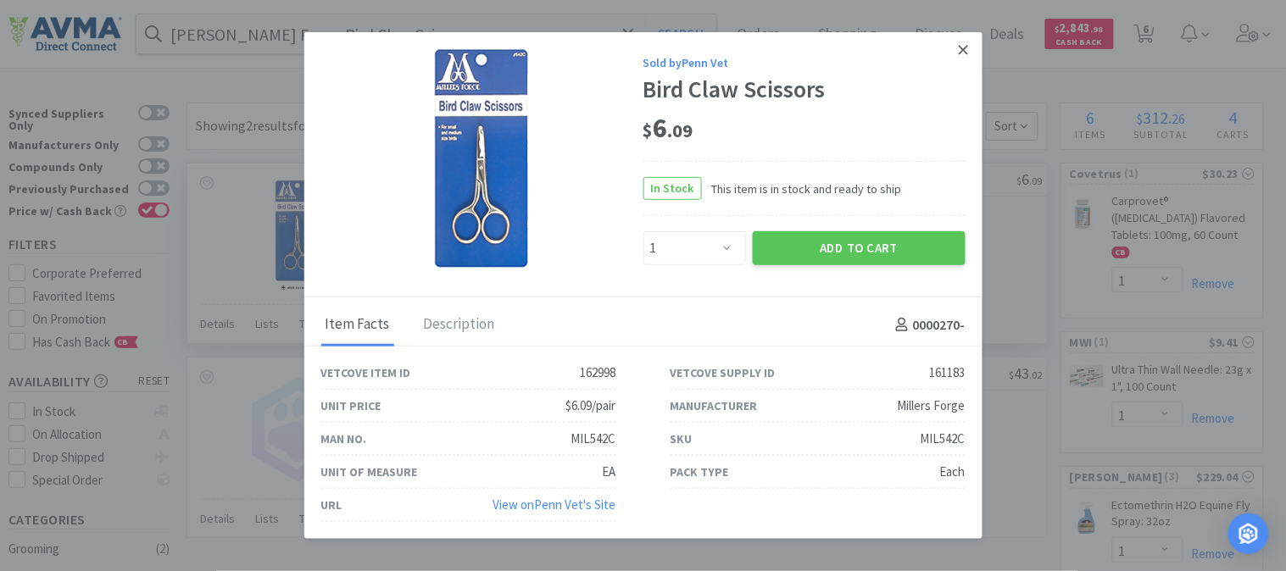
click at [965, 52] on icon at bounding box center [963, 49] width 9 height 9
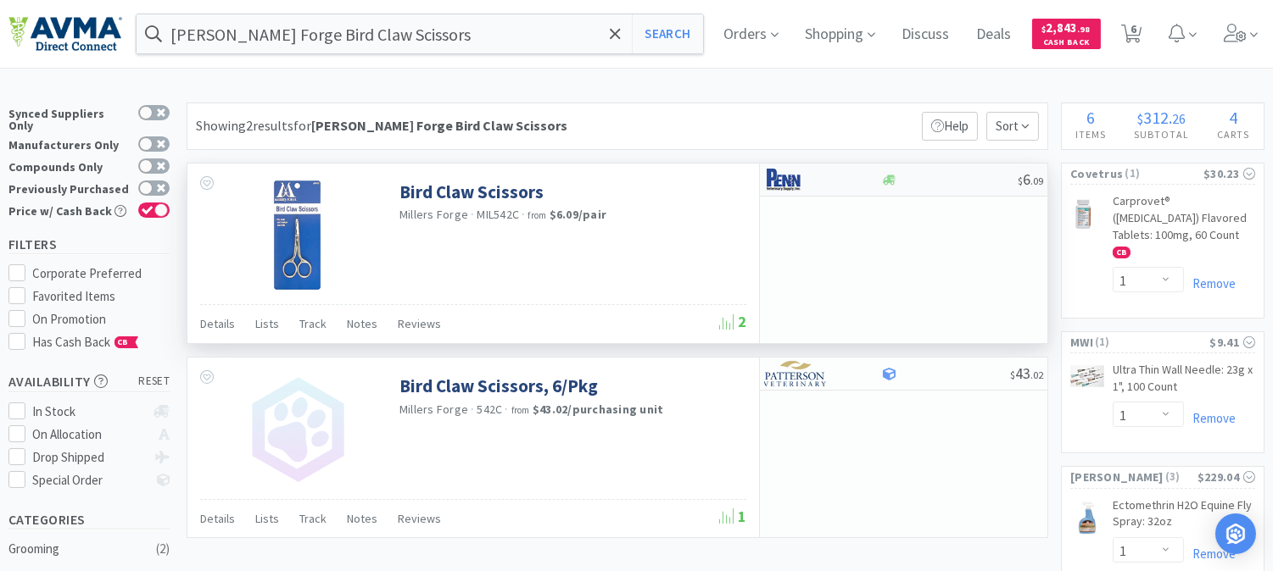
click at [789, 180] on img at bounding box center [796, 179] width 64 height 25
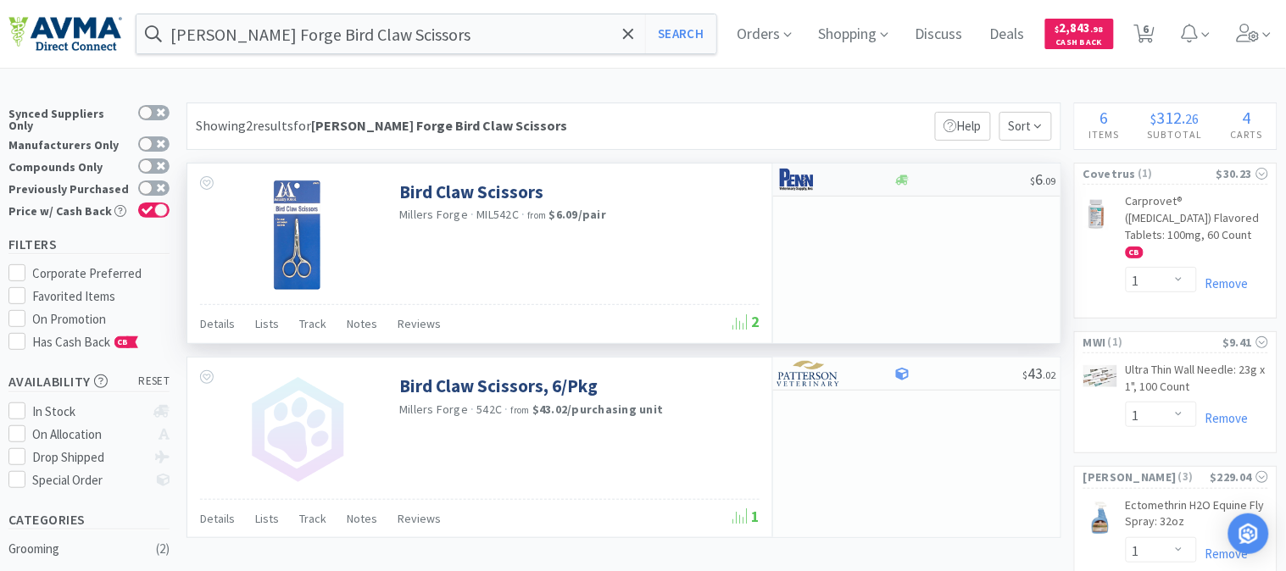
select select "1"
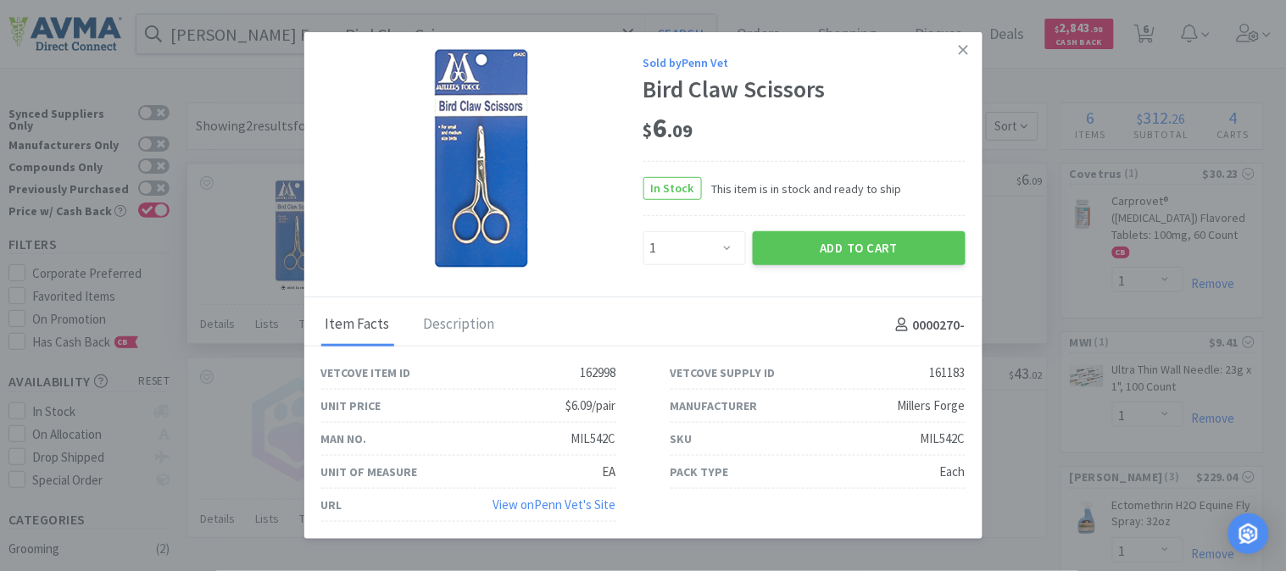
click at [947, 434] on div "MIL542C" at bounding box center [943, 439] width 45 height 20
copy div "MIL542C"
click at [839, 243] on button "Add to Cart" at bounding box center [859, 248] width 213 height 34
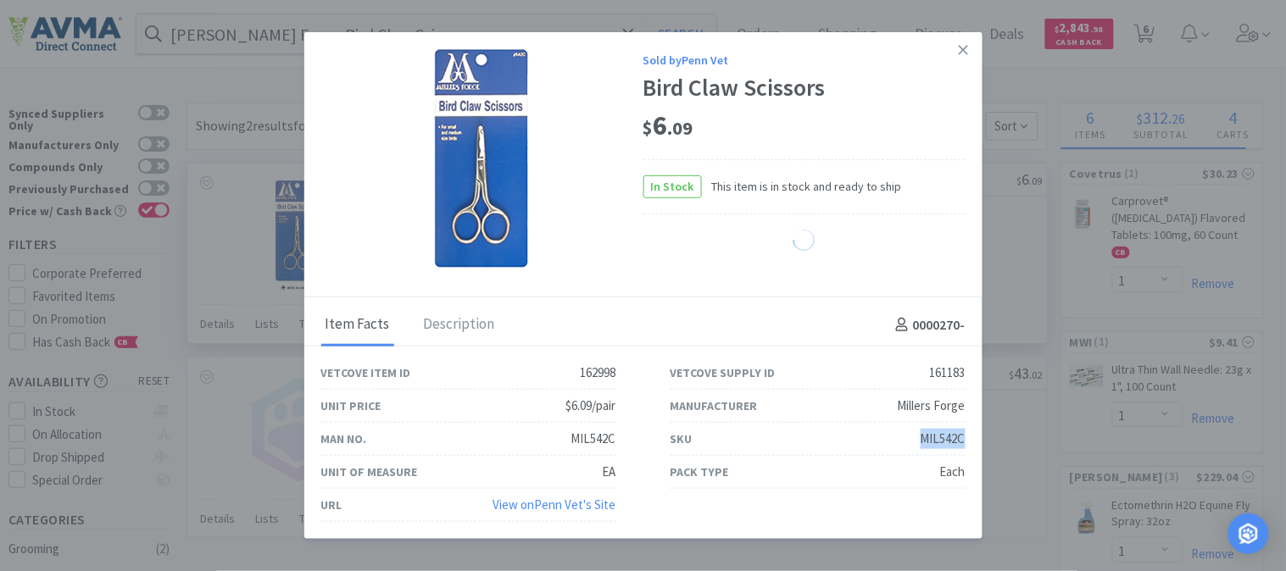
select select "1"
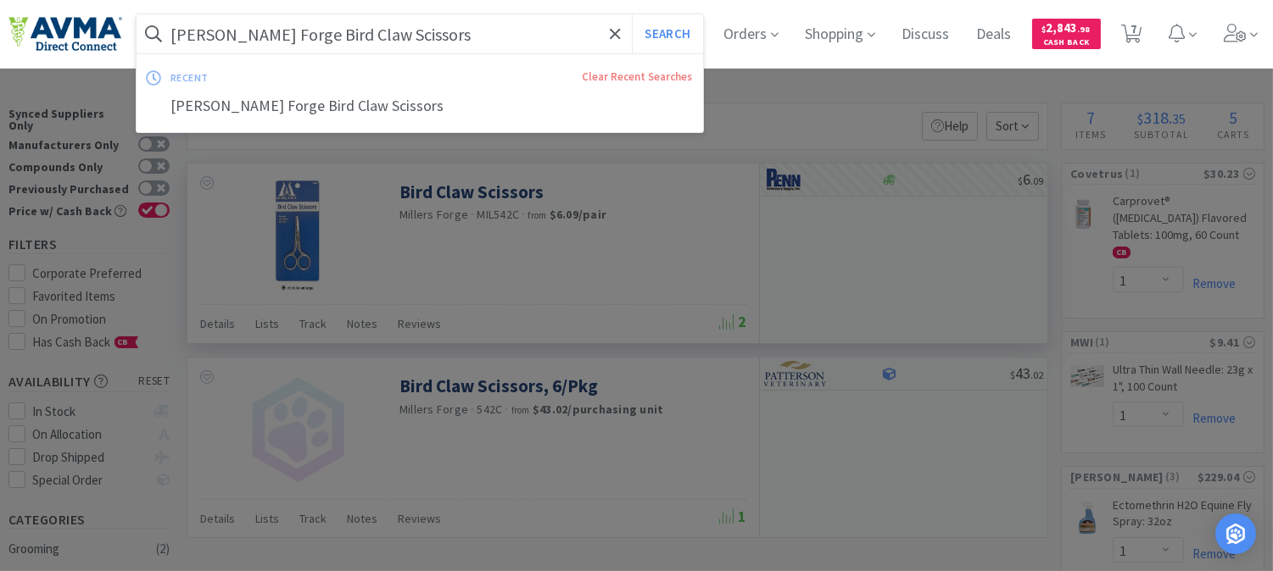
click at [409, 38] on input "[PERSON_NAME] Forge Bird Claw Scissors" at bounding box center [419, 33] width 566 height 39
paste input "PVS8920"
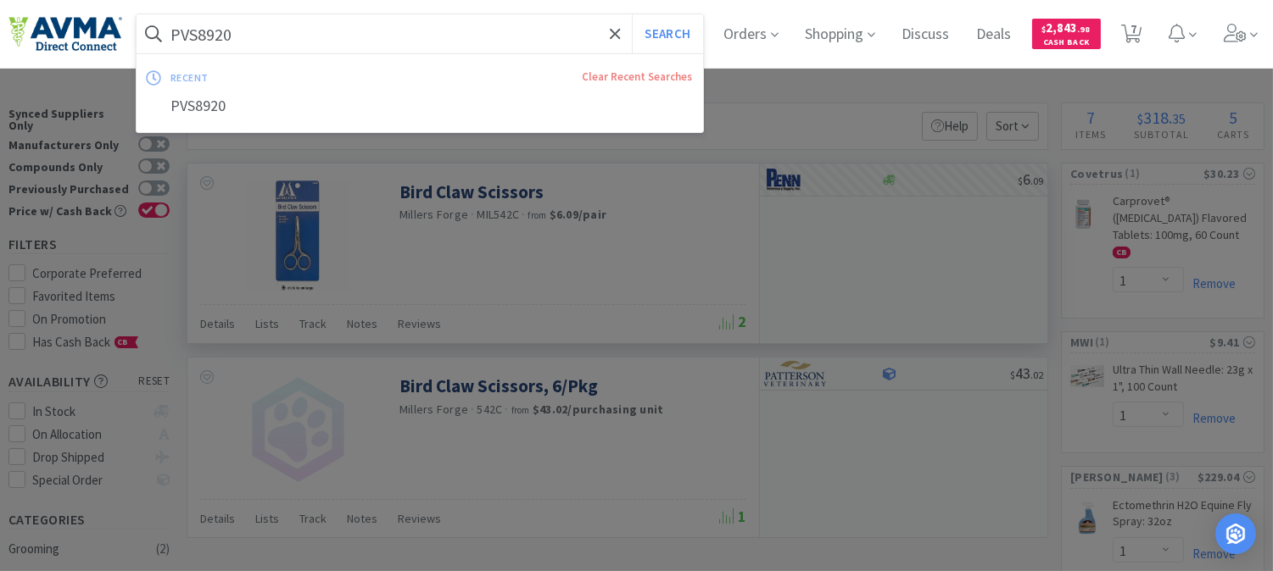
type input "PVS8920"
click at [632, 14] on button "Search" at bounding box center [667, 33] width 70 height 39
